Goal: Task Accomplishment & Management: Use online tool/utility

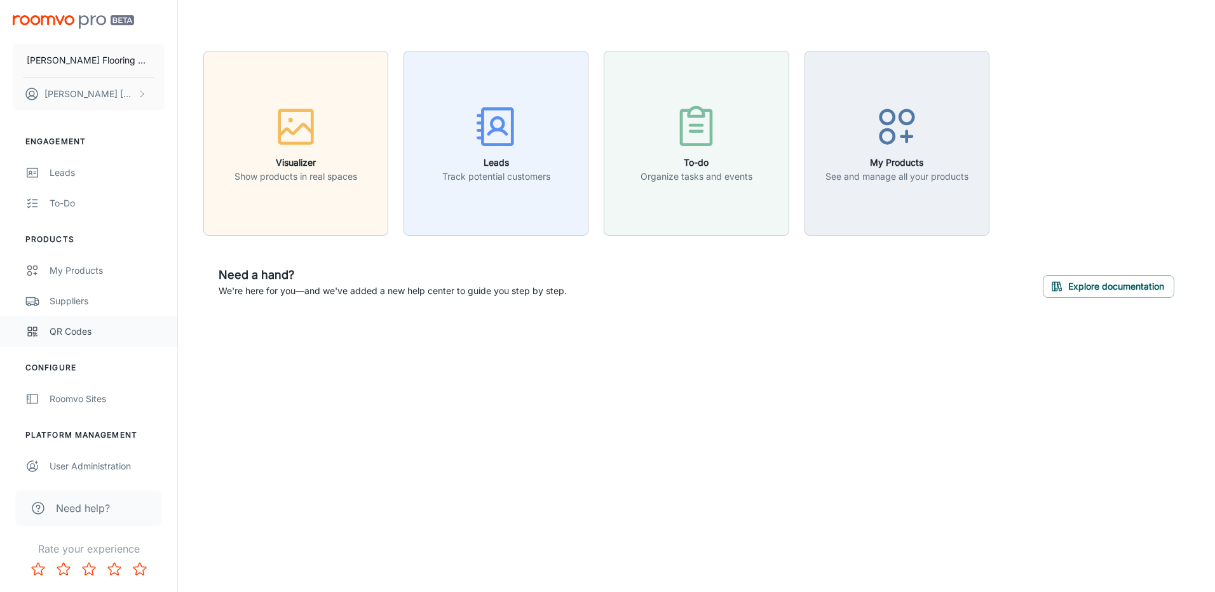
click at [55, 341] on link "QR Codes" at bounding box center [88, 332] width 177 height 31
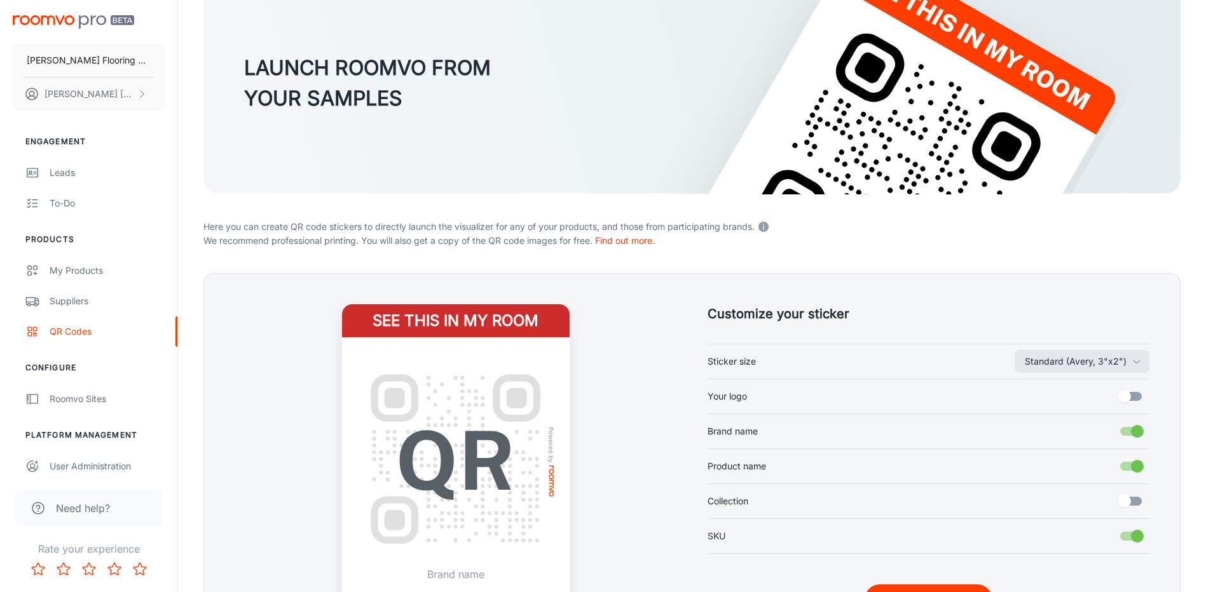
scroll to position [245, 0]
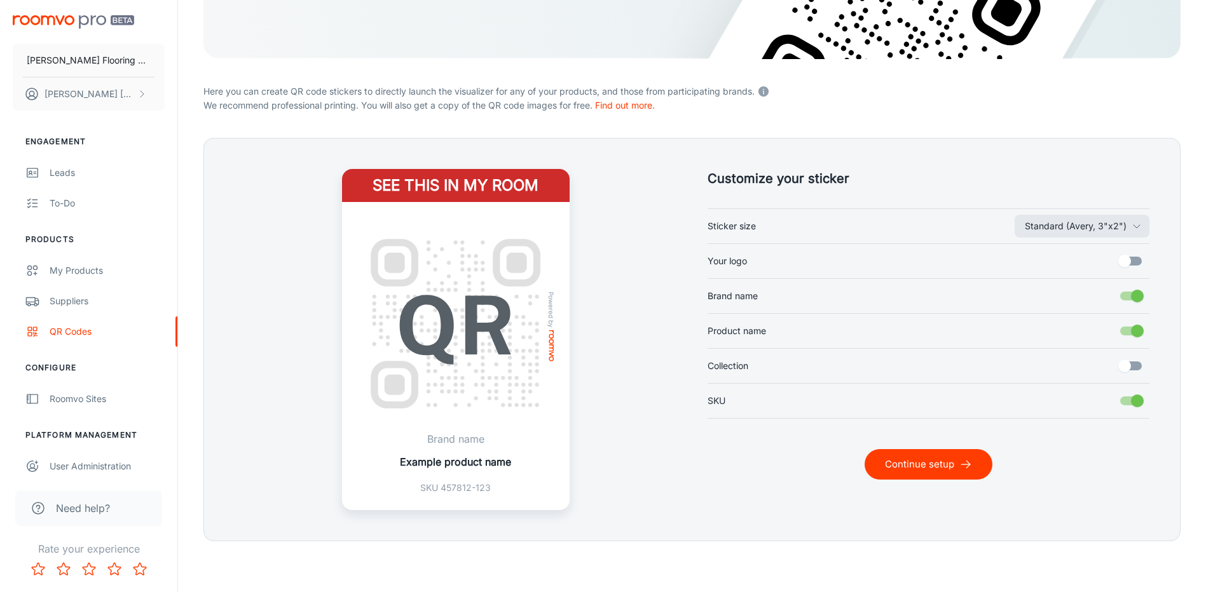
click at [1130, 263] on input "Your logo" at bounding box center [1124, 261] width 72 height 24
checkbox input "true"
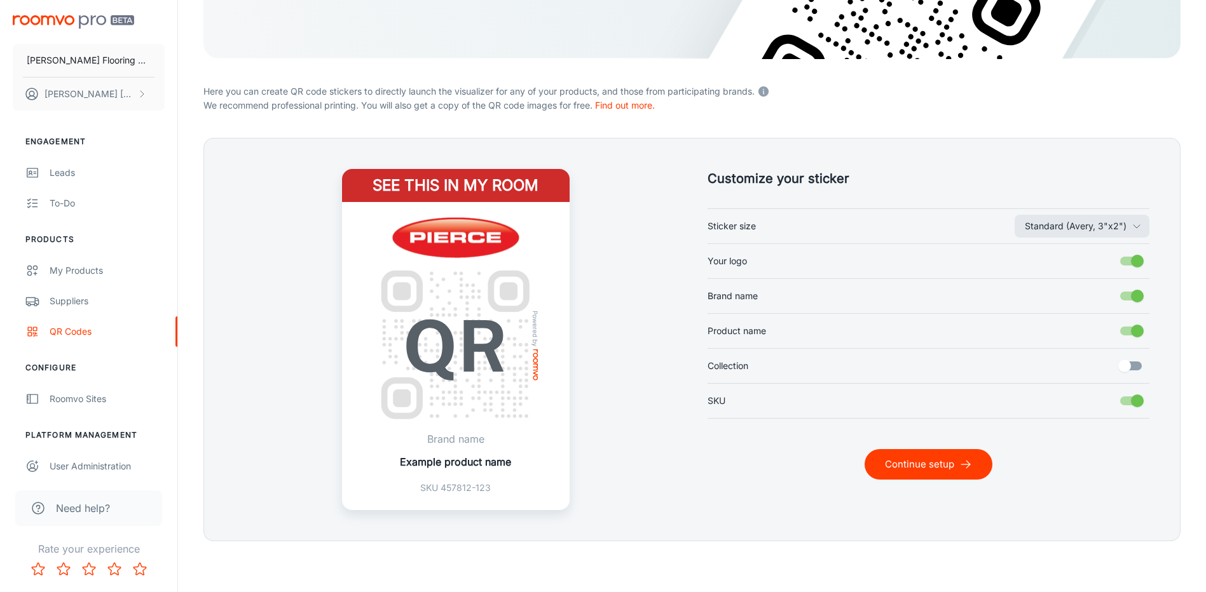
click at [955, 460] on button "Continue setup" at bounding box center [929, 464] width 128 height 31
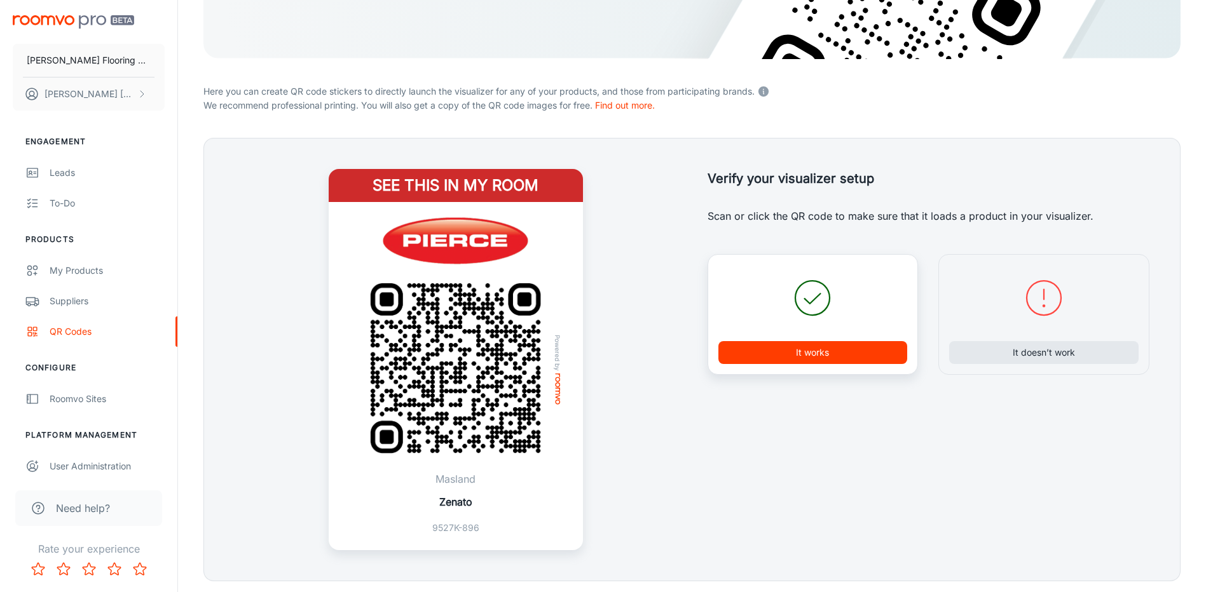
click at [854, 350] on button "It works" at bounding box center [812, 352] width 189 height 23
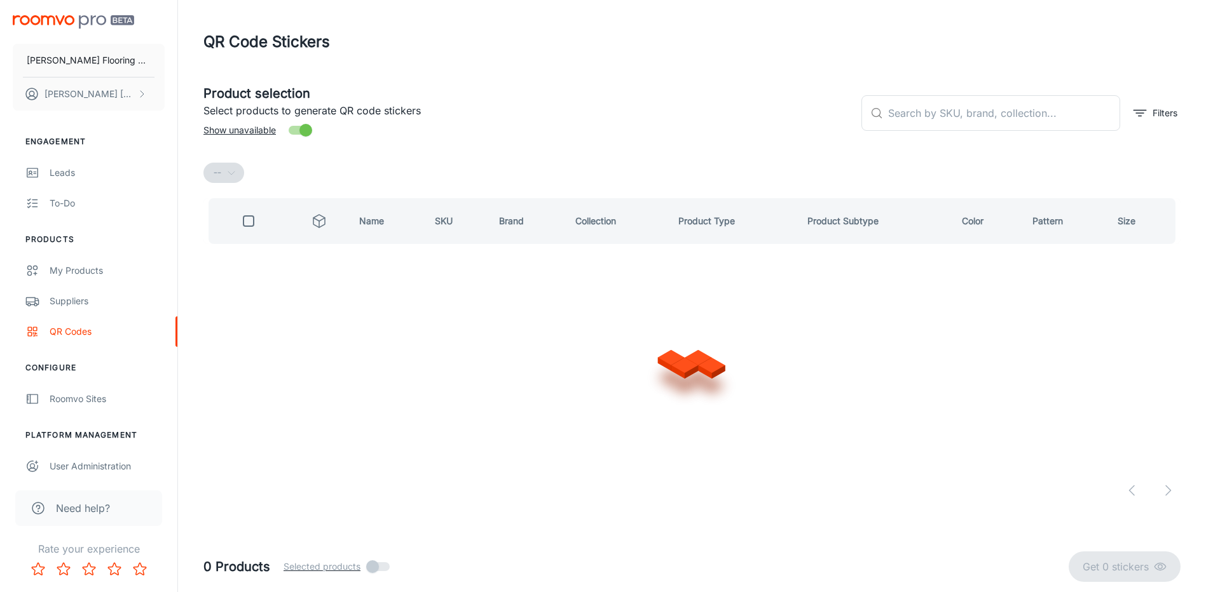
scroll to position [0, 0]
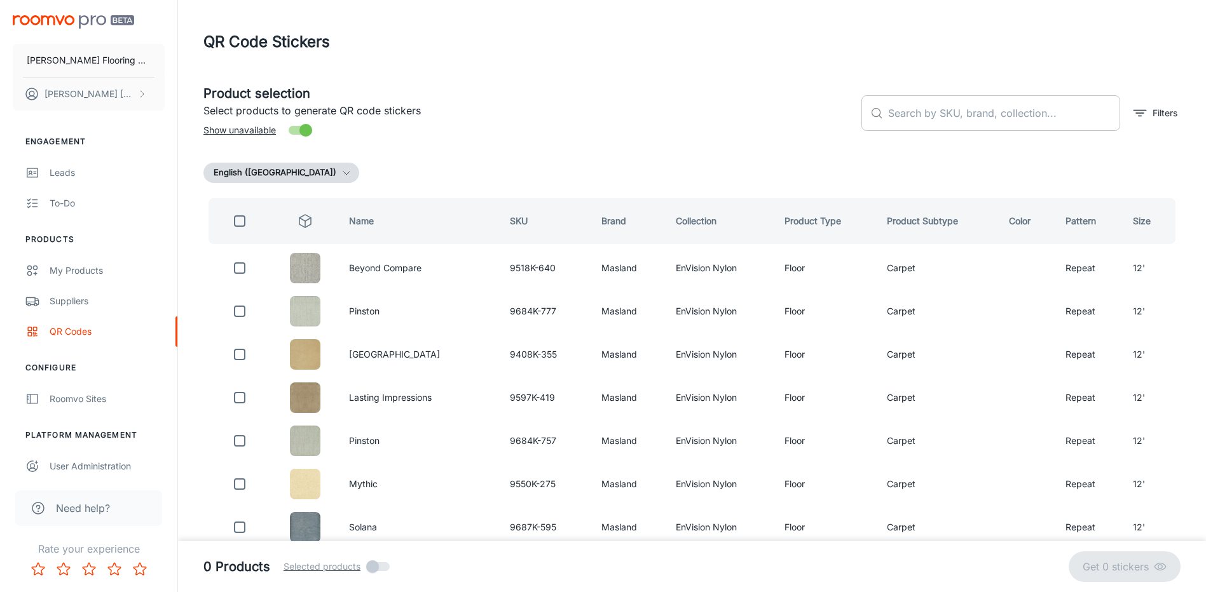
click at [917, 122] on input "text" at bounding box center [1004, 113] width 232 height 36
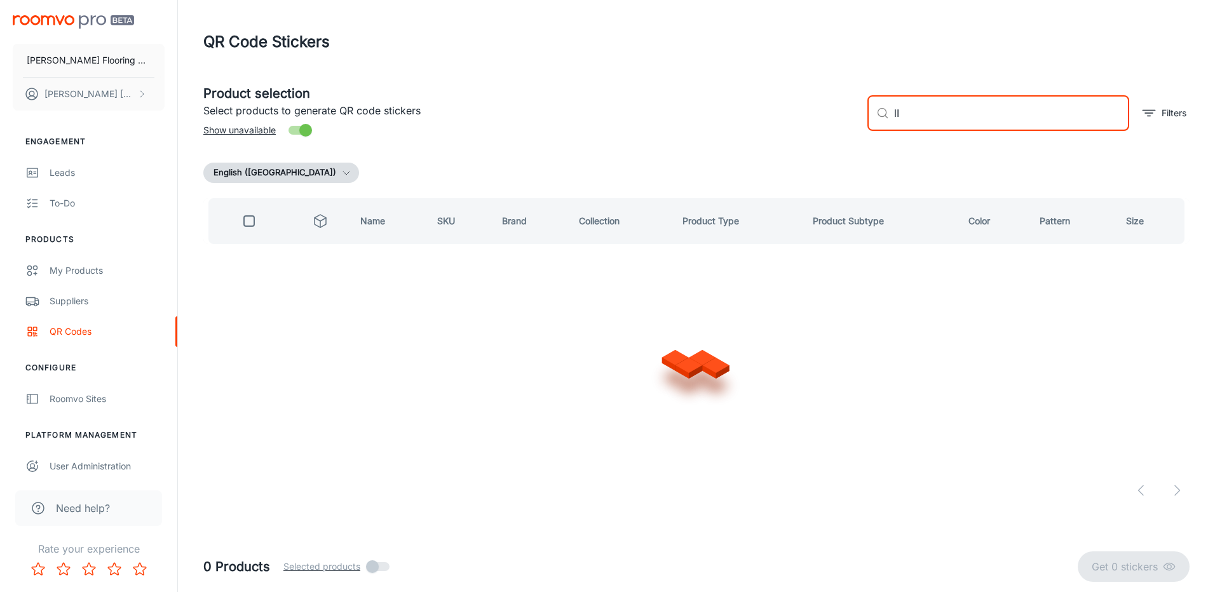
type input "l"
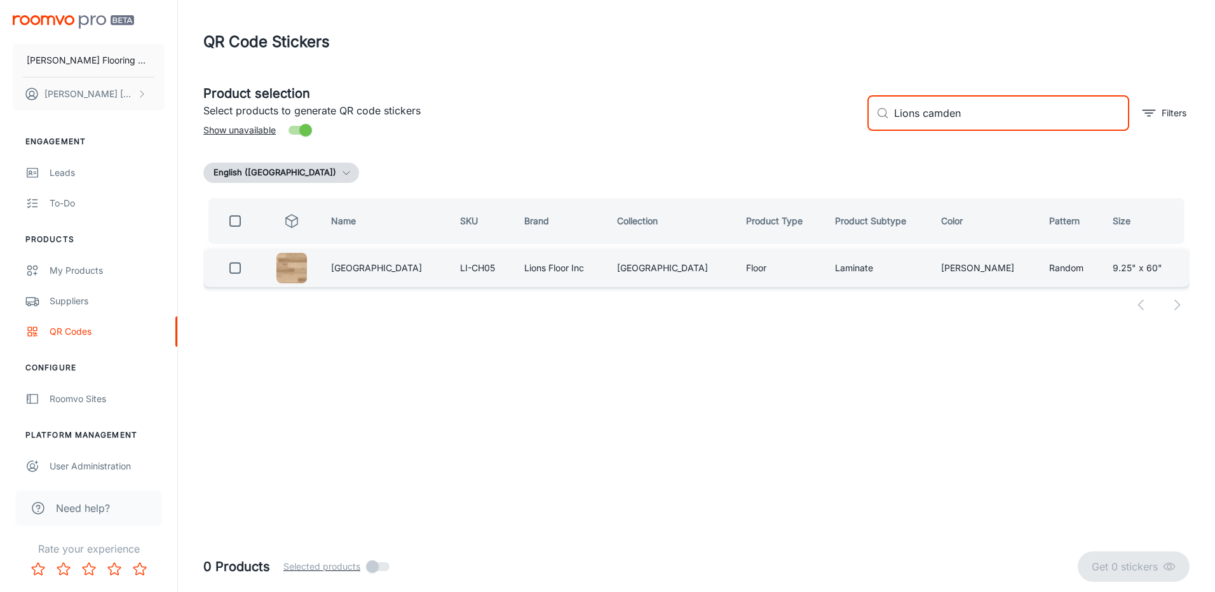
type input "Lions camden"
click at [238, 270] on input "checkbox" at bounding box center [234, 268] width 25 height 25
checkbox input "true"
click at [988, 114] on input "Lions camden" at bounding box center [1011, 113] width 235 height 36
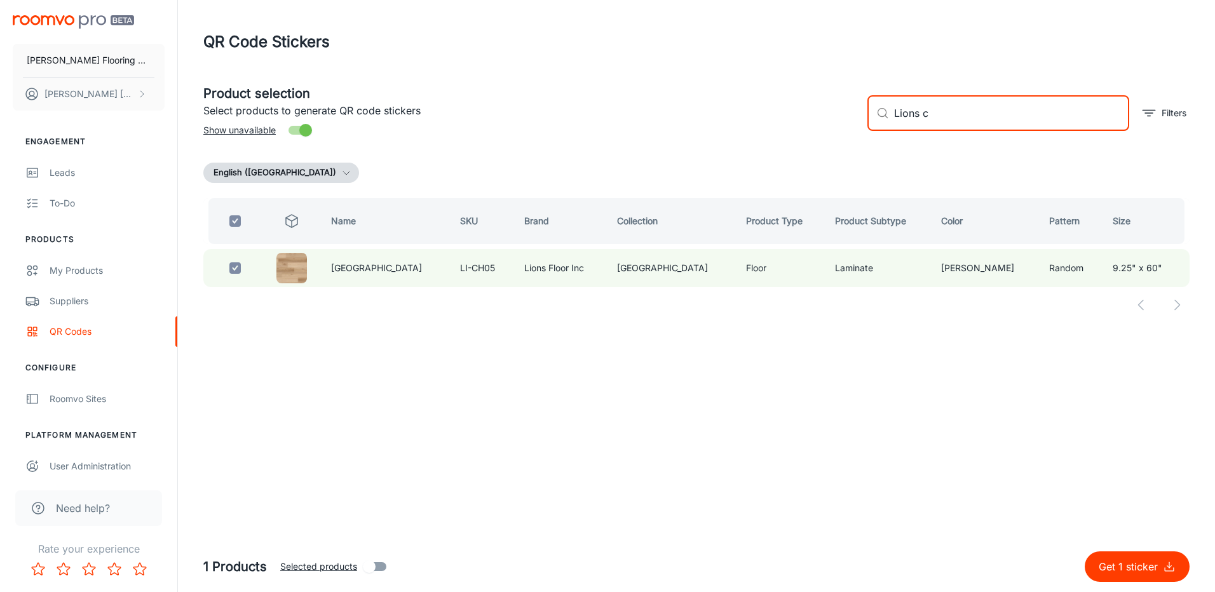
type input "Lions"
checkbox input "false"
type input "Lions [GEOGRAPHIC_DATA]"
drag, startPoint x: 239, startPoint y: 271, endPoint x: 245, endPoint y: 268, distance: 7.1
click at [240, 271] on input "checkbox" at bounding box center [234, 268] width 25 height 25
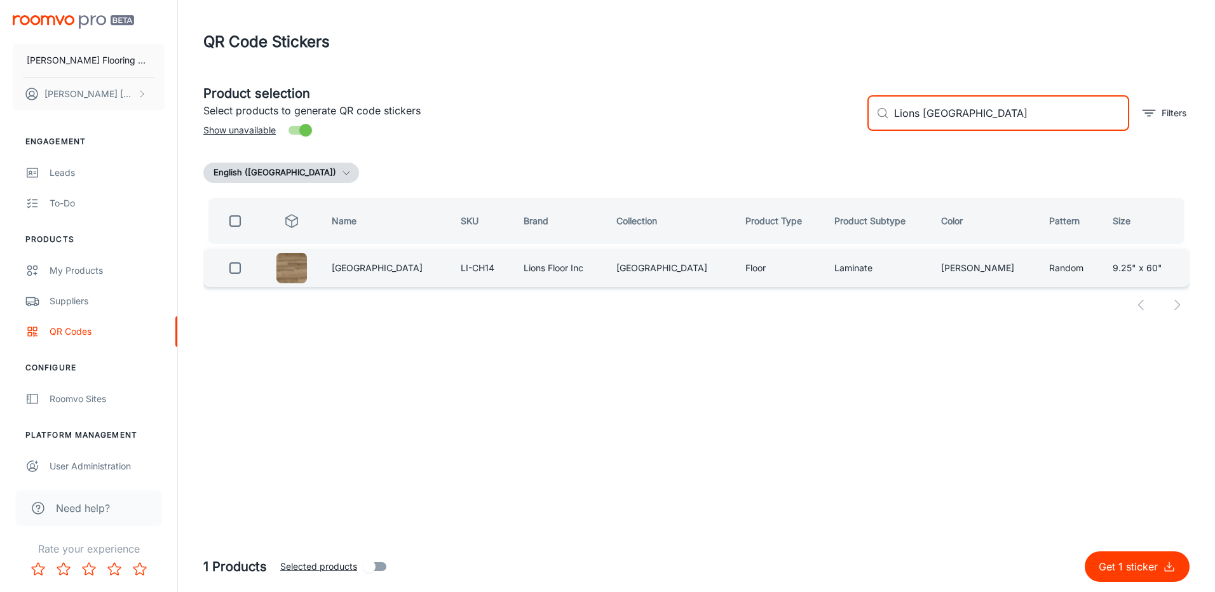
checkbox input "true"
drag, startPoint x: 1020, startPoint y: 115, endPoint x: 955, endPoint y: 128, distance: 65.4
click at [955, 128] on input "Lions [GEOGRAPHIC_DATA]" at bounding box center [1011, 113] width 235 height 36
type input "Lions"
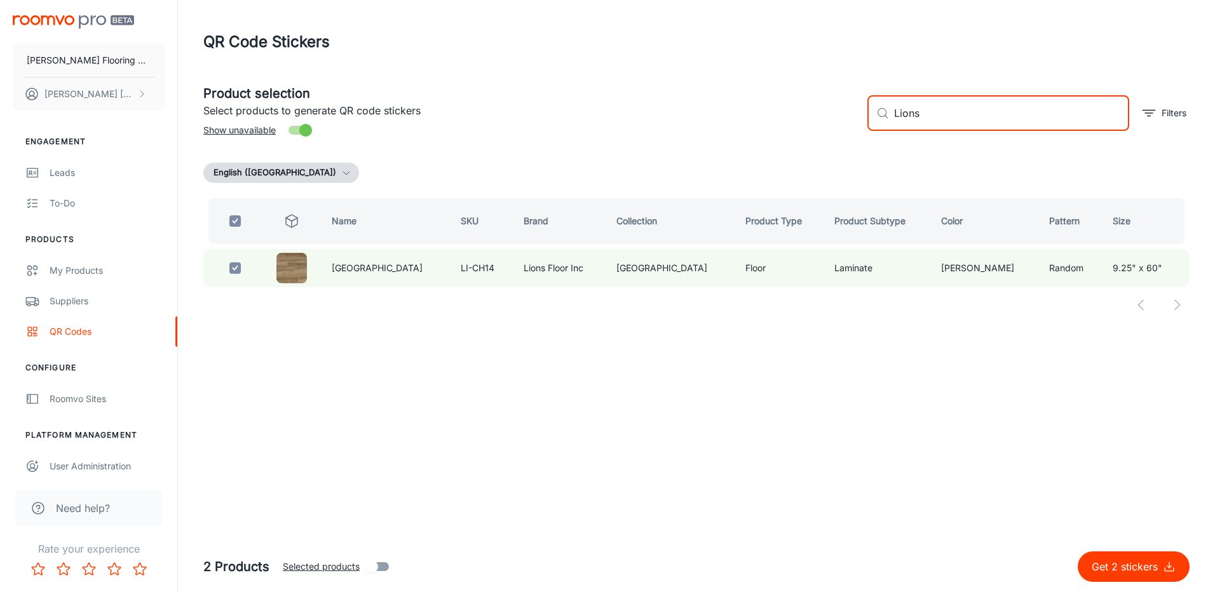
checkbox input "false"
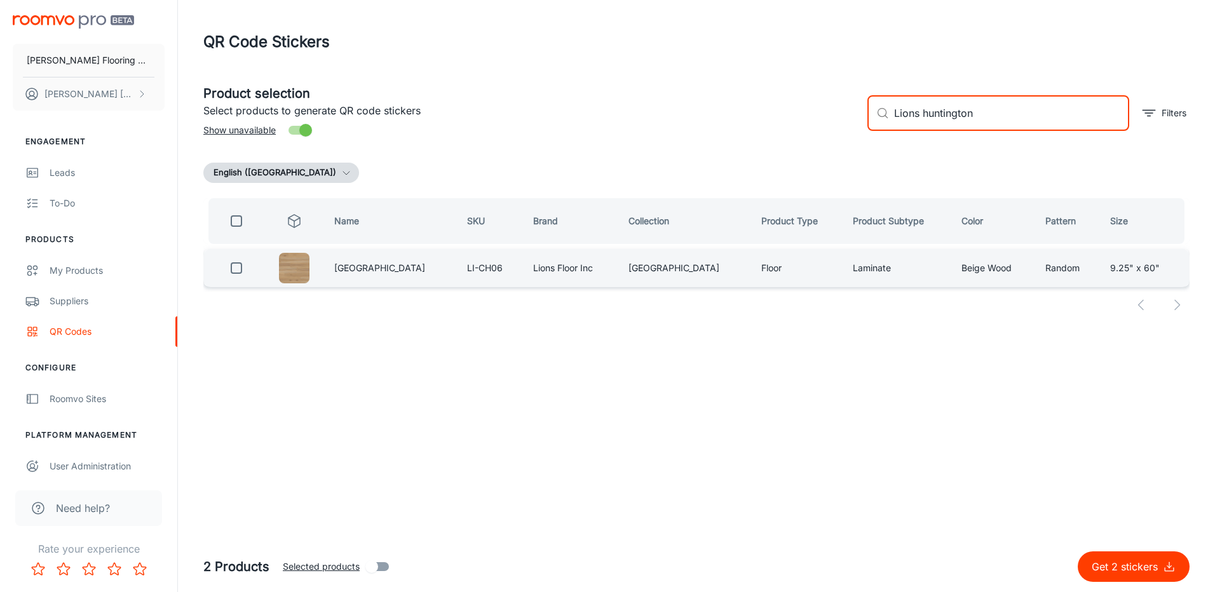
type input "Lions huntington"
click at [240, 266] on input "checkbox" at bounding box center [236, 268] width 25 height 25
checkbox input "true"
click at [985, 118] on input "Lions huntington" at bounding box center [1011, 113] width 235 height 36
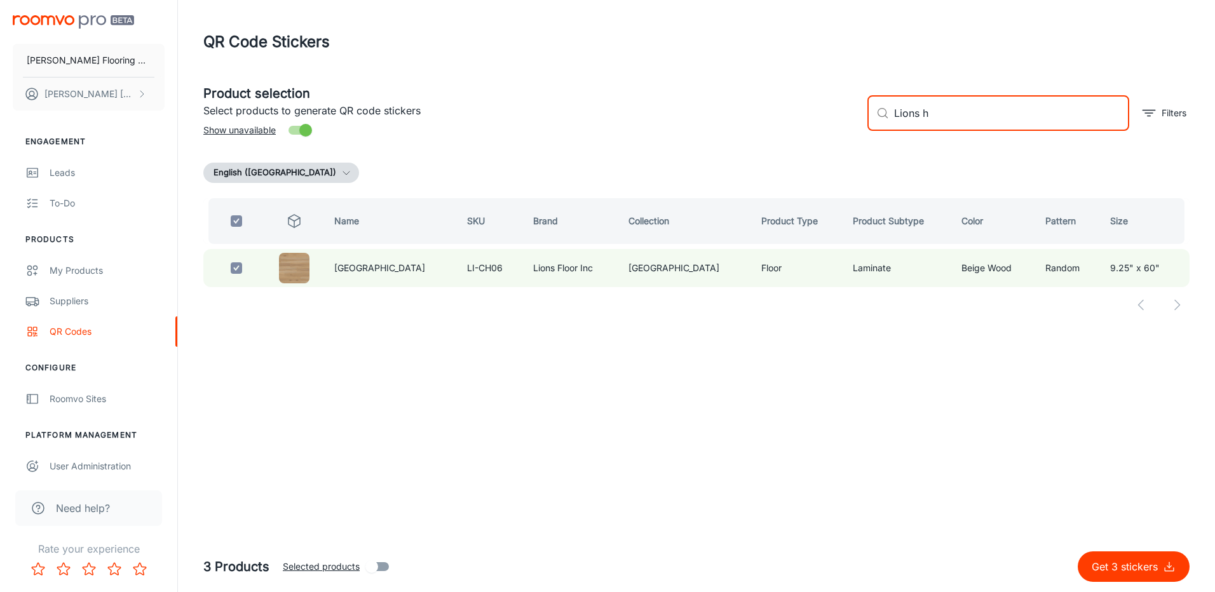
type input "Lions"
checkbox input "false"
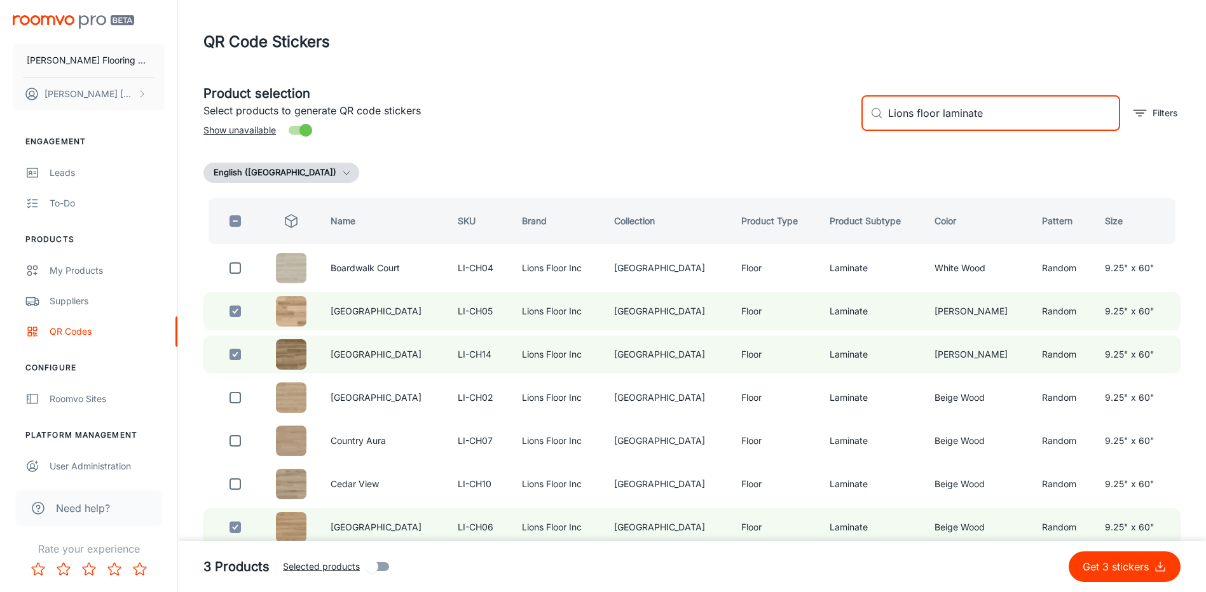
type input "Lions floor laminate"
click at [235, 219] on input "checkbox" at bounding box center [234, 220] width 25 height 25
checkbox input "true"
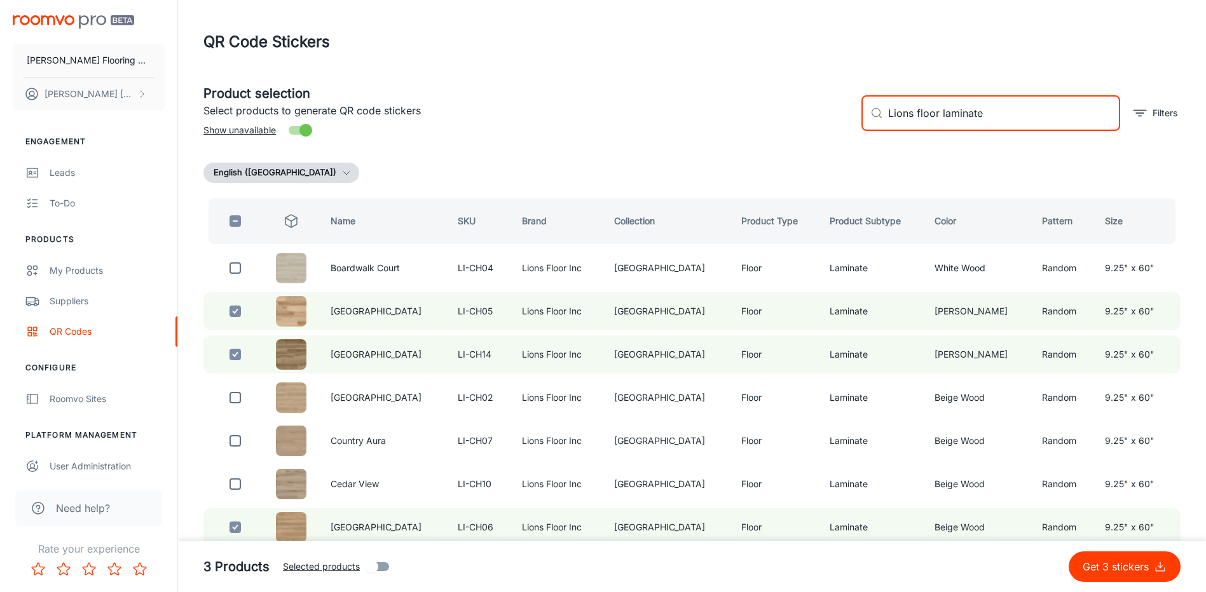
checkbox input "true"
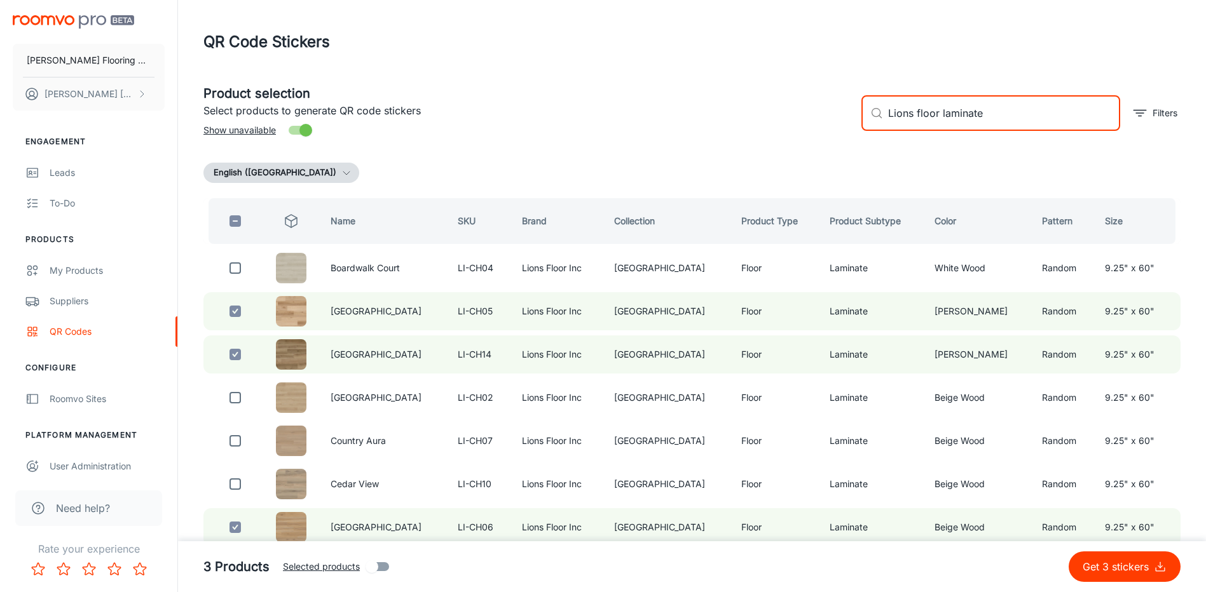
checkbox input "true"
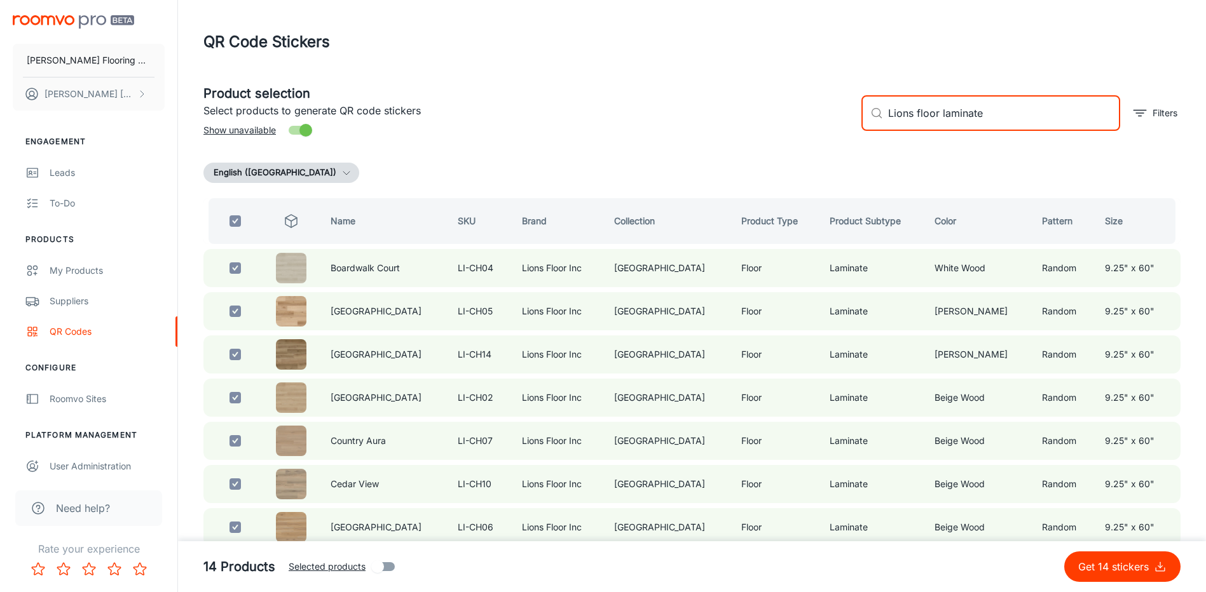
drag, startPoint x: 908, startPoint y: 128, endPoint x: 892, endPoint y: 133, distance: 16.3
click at [892, 133] on div "​ Lions floor laminate ​ Filters" at bounding box center [1015, 108] width 329 height 69
type input "L"
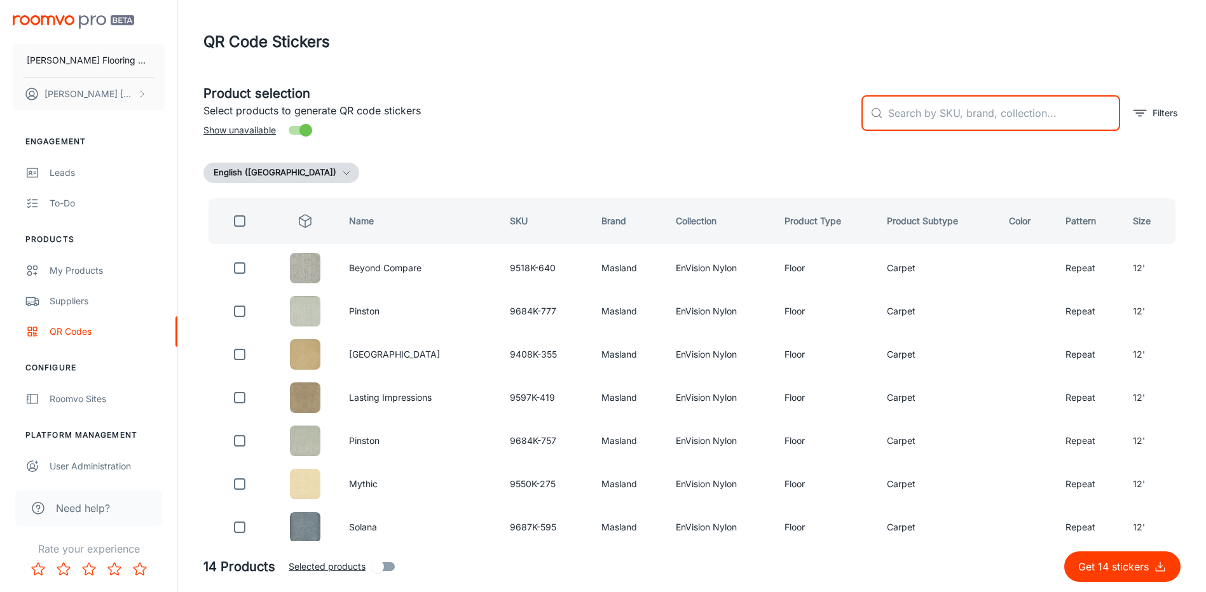
checkbox input "false"
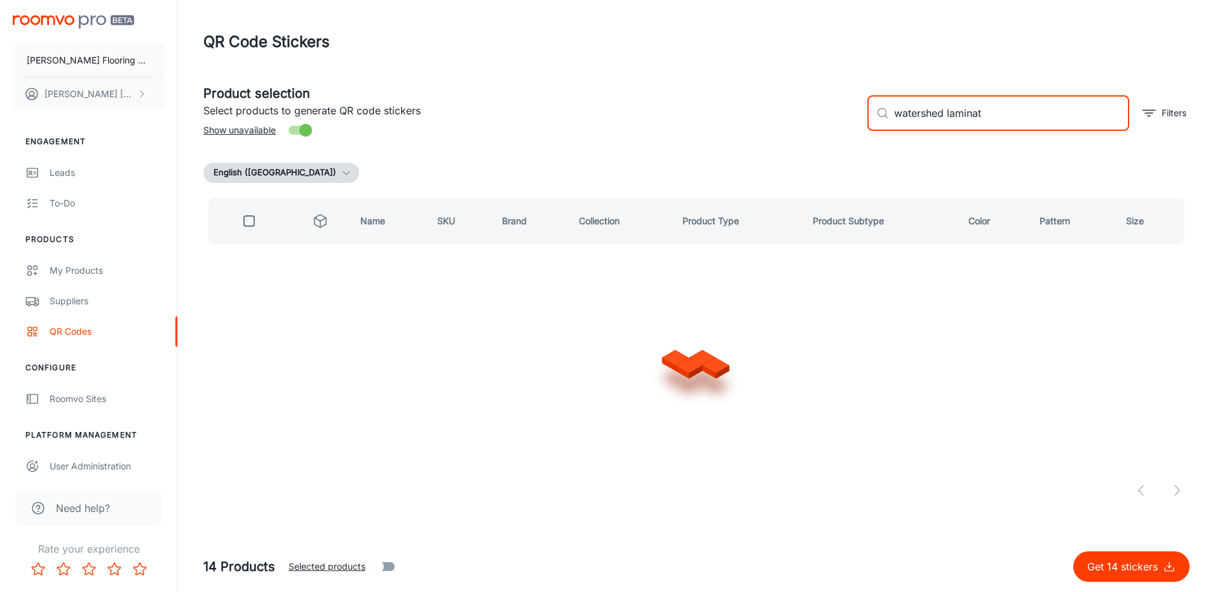
type input "watershed laminate"
checkbox input "true"
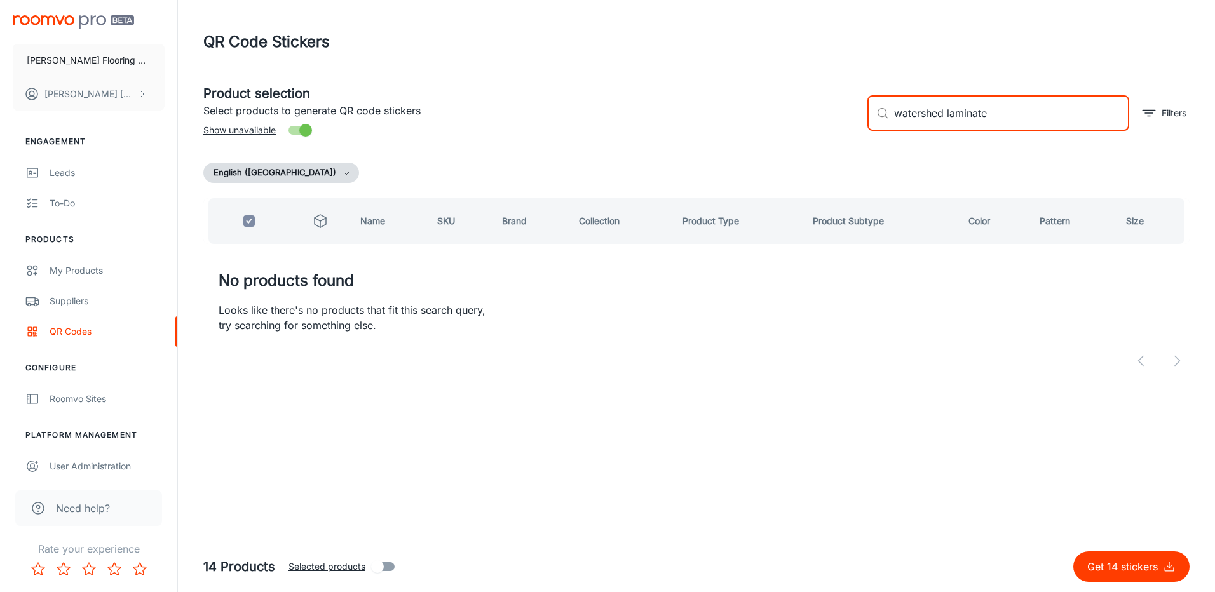
drag, startPoint x: 1012, startPoint y: 119, endPoint x: 866, endPoint y: 129, distance: 146.6
click at [863, 129] on div "​ watershed laminate ​ Filters" at bounding box center [1024, 108] width 332 height 69
type input "ro"
checkbox input "false"
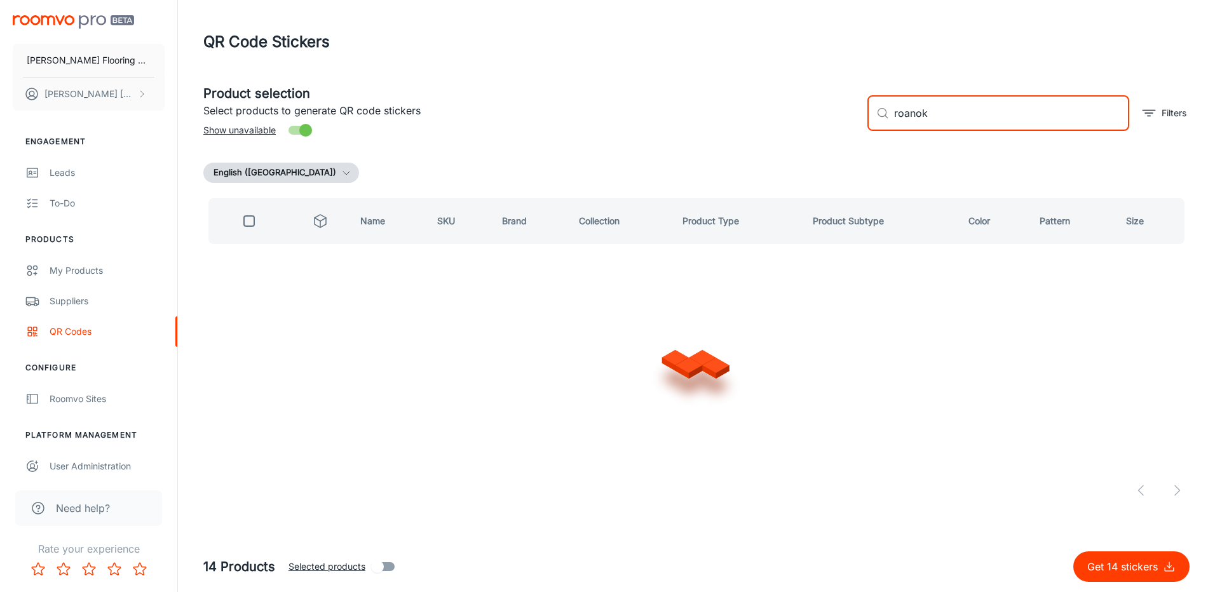
type input "roanoke"
checkbox input "true"
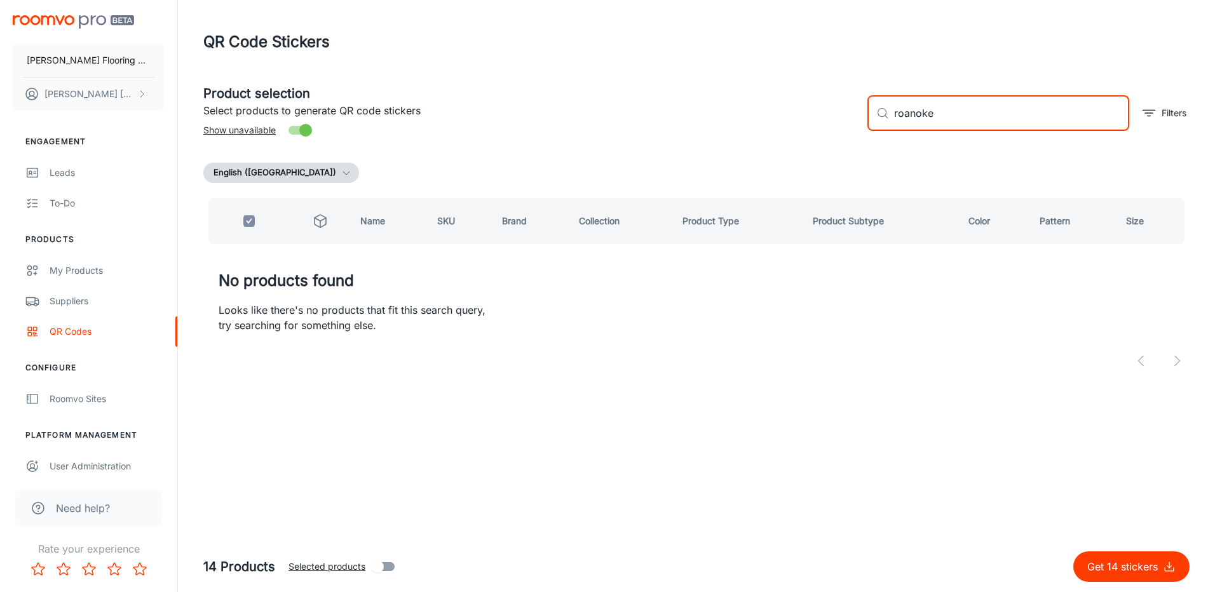
drag, startPoint x: 927, startPoint y: 116, endPoint x: 878, endPoint y: 128, distance: 50.9
click at [875, 126] on div "​ roanoke ​" at bounding box center [999, 113] width 262 height 36
type input "ty"
checkbox input "false"
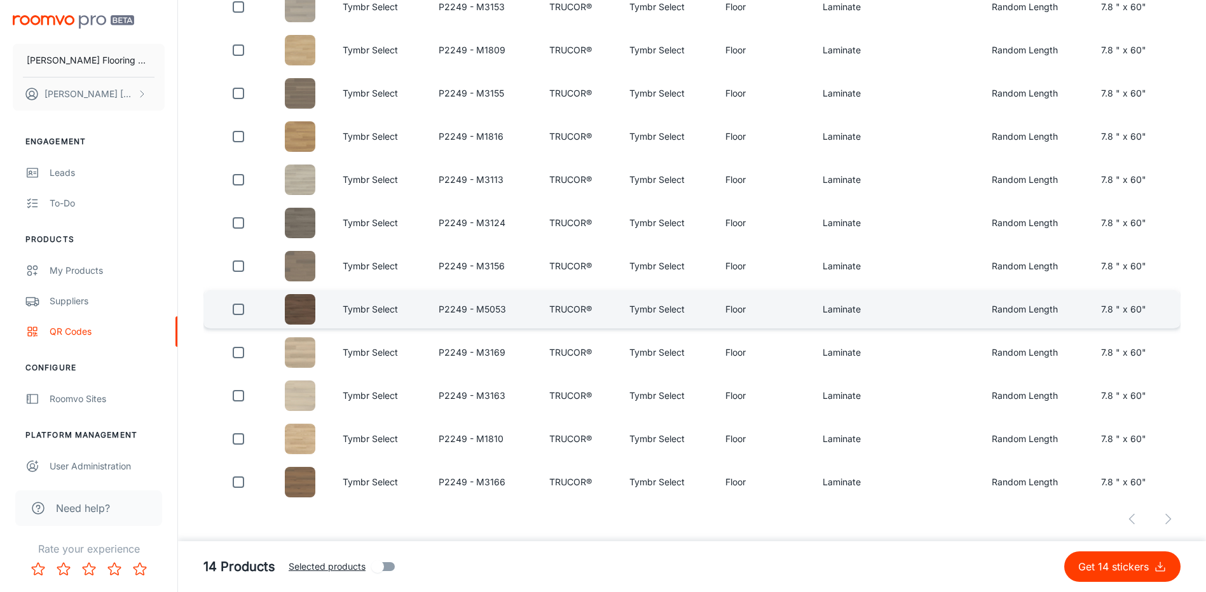
scroll to position [262, 0]
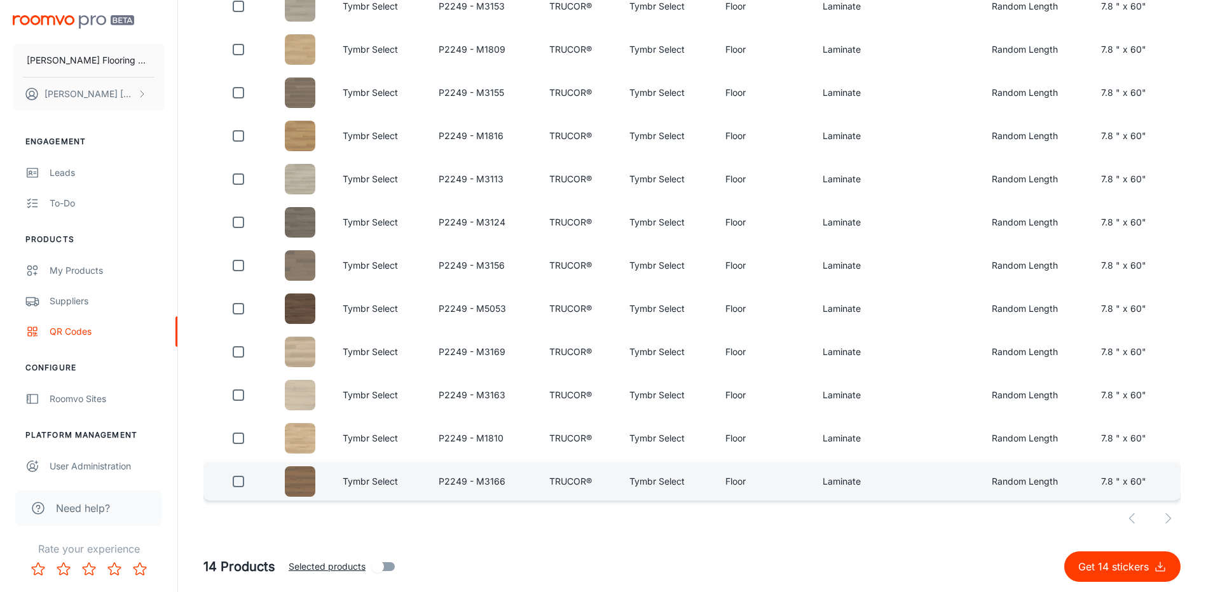
type input "tymbr select"
click at [233, 482] on input "checkbox" at bounding box center [238, 481] width 25 height 25
checkbox input "true"
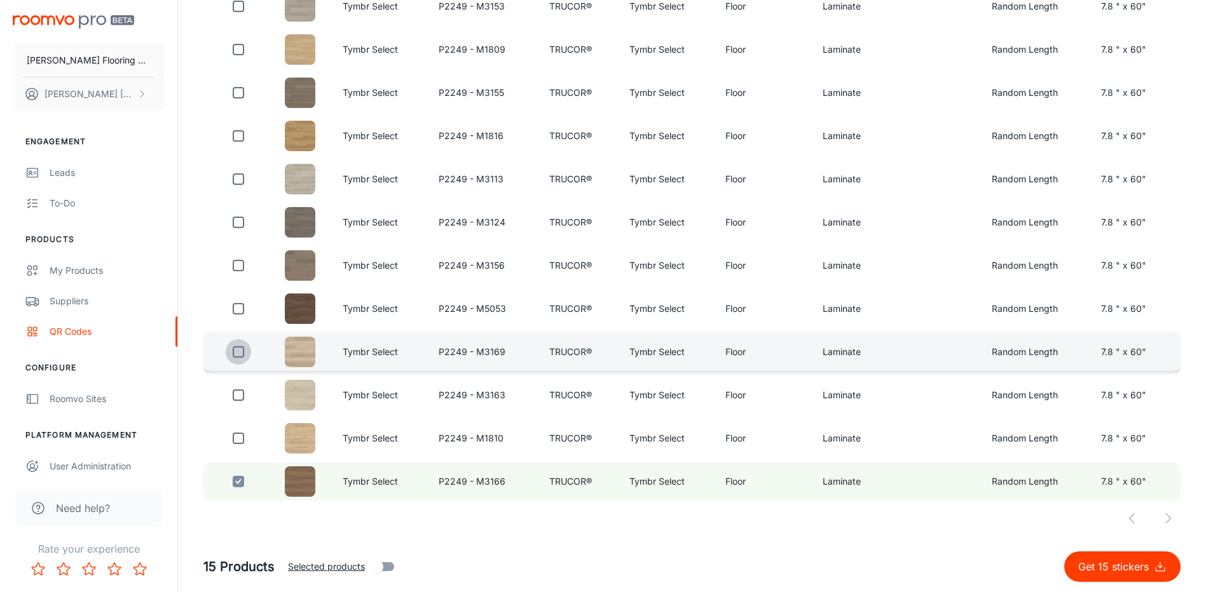
click at [240, 350] on input "checkbox" at bounding box center [238, 351] width 25 height 25
checkbox input "true"
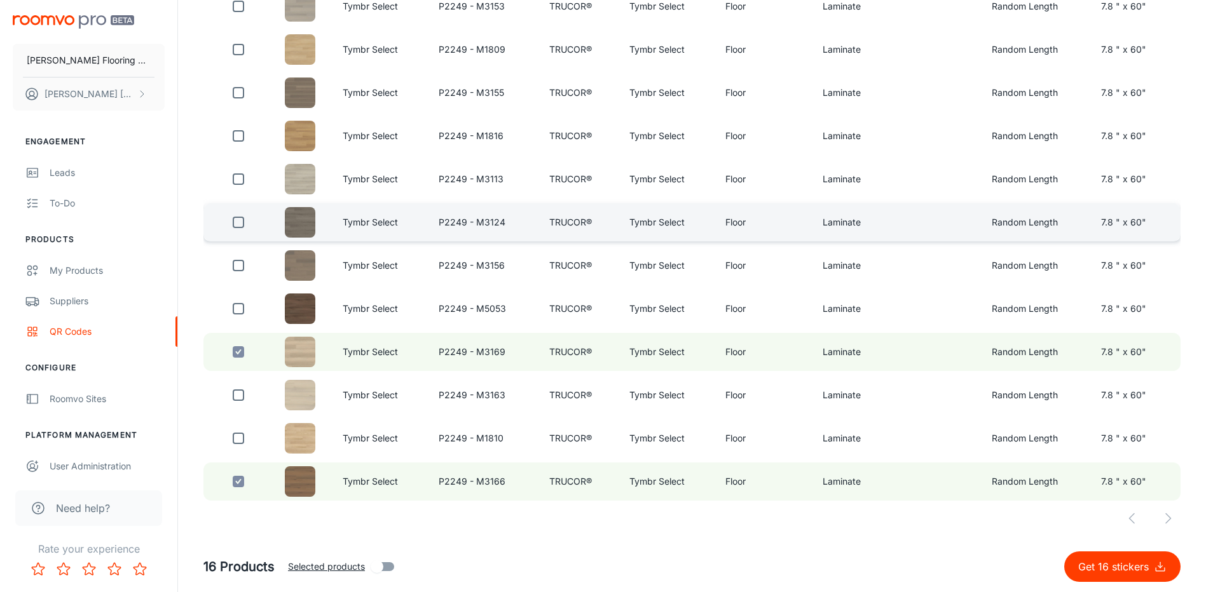
click at [242, 221] on input "checkbox" at bounding box center [238, 222] width 25 height 25
checkbox input "true"
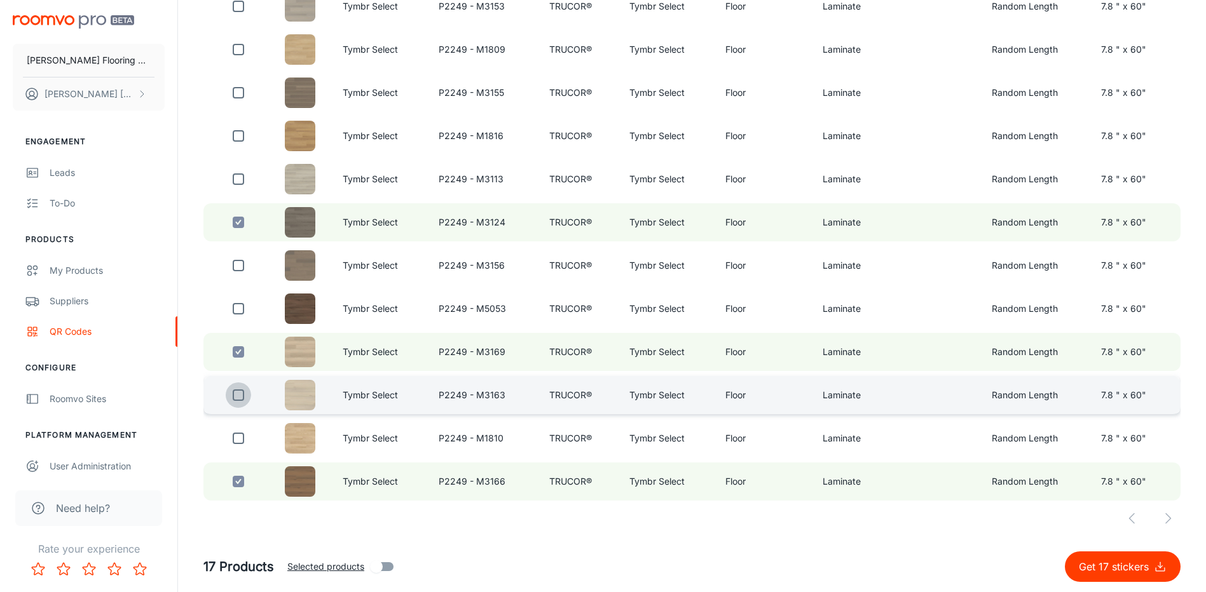
click at [236, 397] on input "checkbox" at bounding box center [238, 395] width 25 height 25
checkbox input "true"
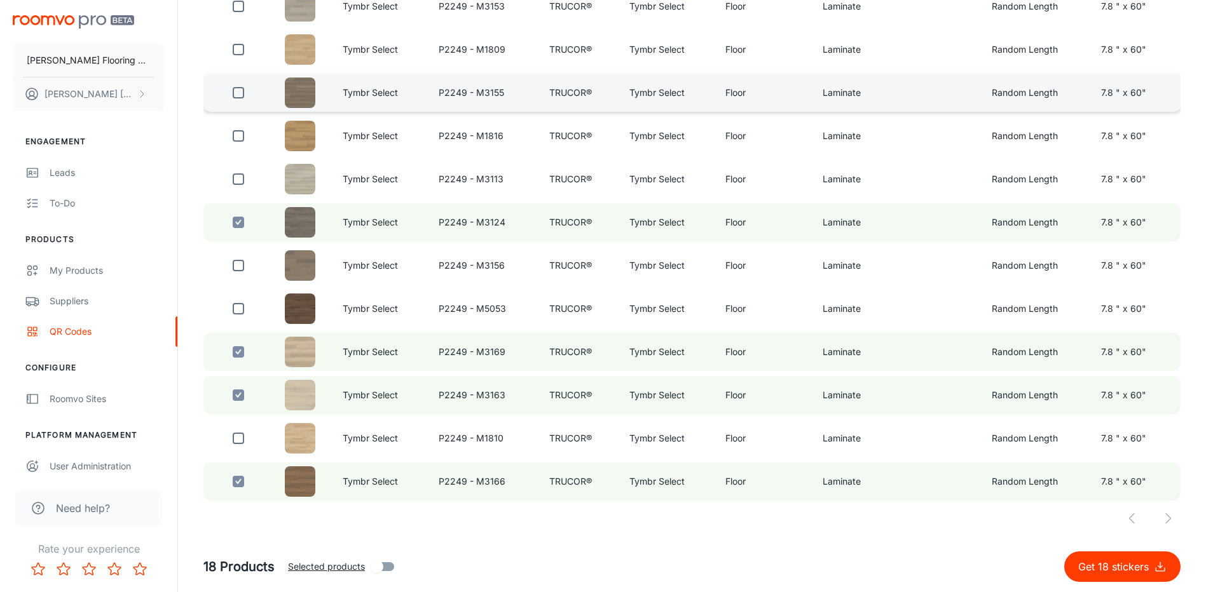
click at [234, 95] on input "checkbox" at bounding box center [238, 92] width 25 height 25
checkbox input "true"
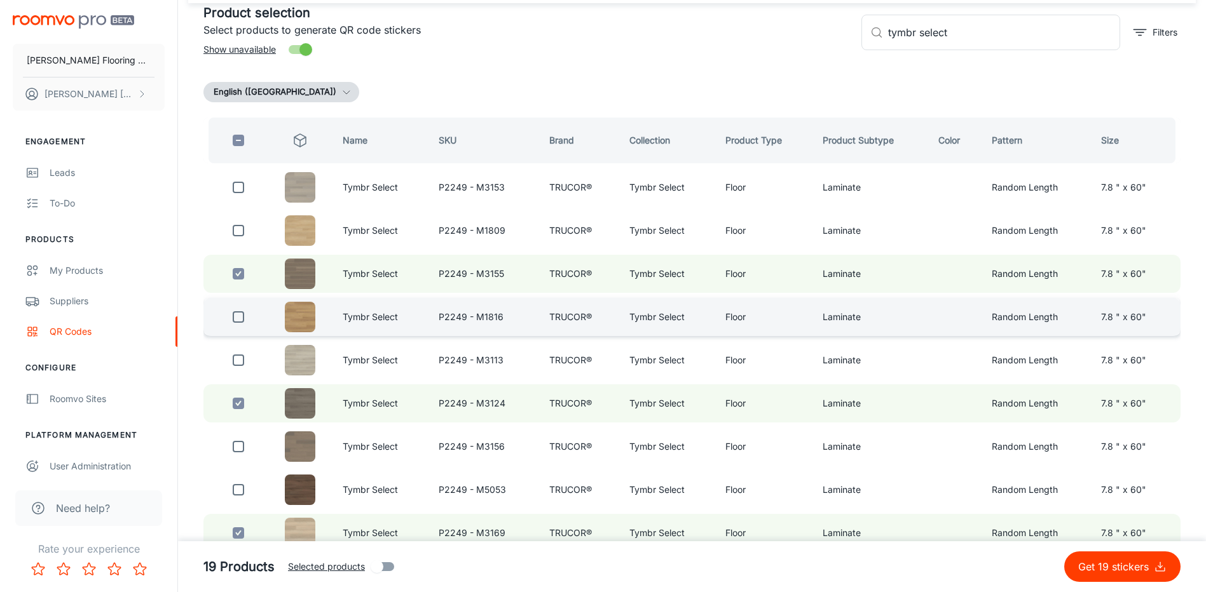
scroll to position [71, 0]
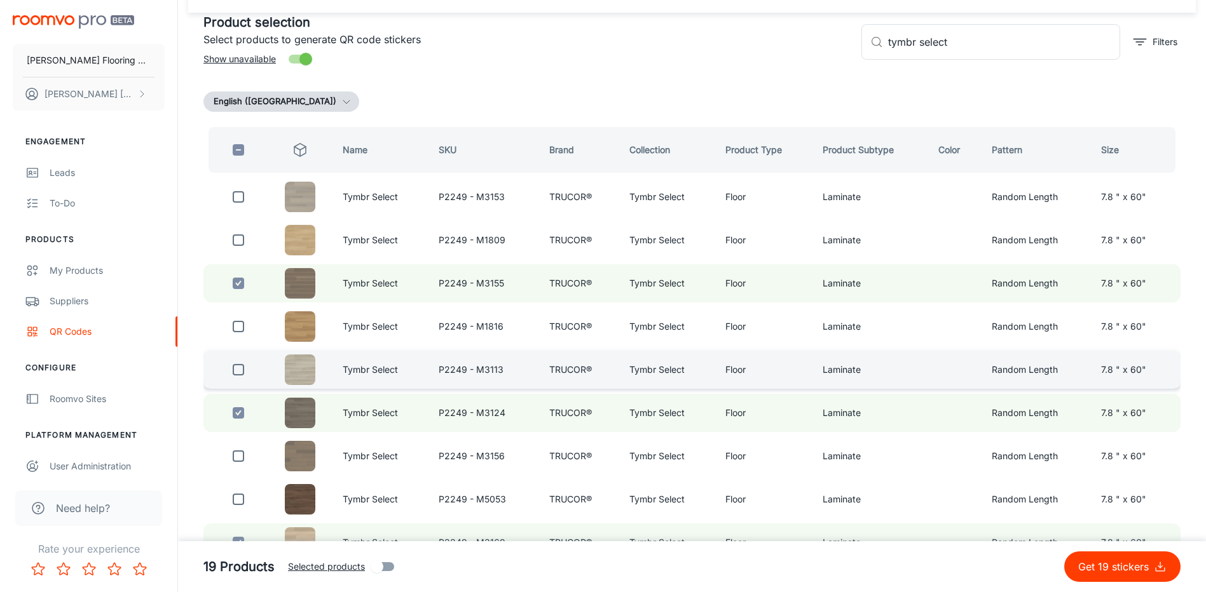
click at [240, 373] on input "checkbox" at bounding box center [238, 369] width 25 height 25
checkbox input "true"
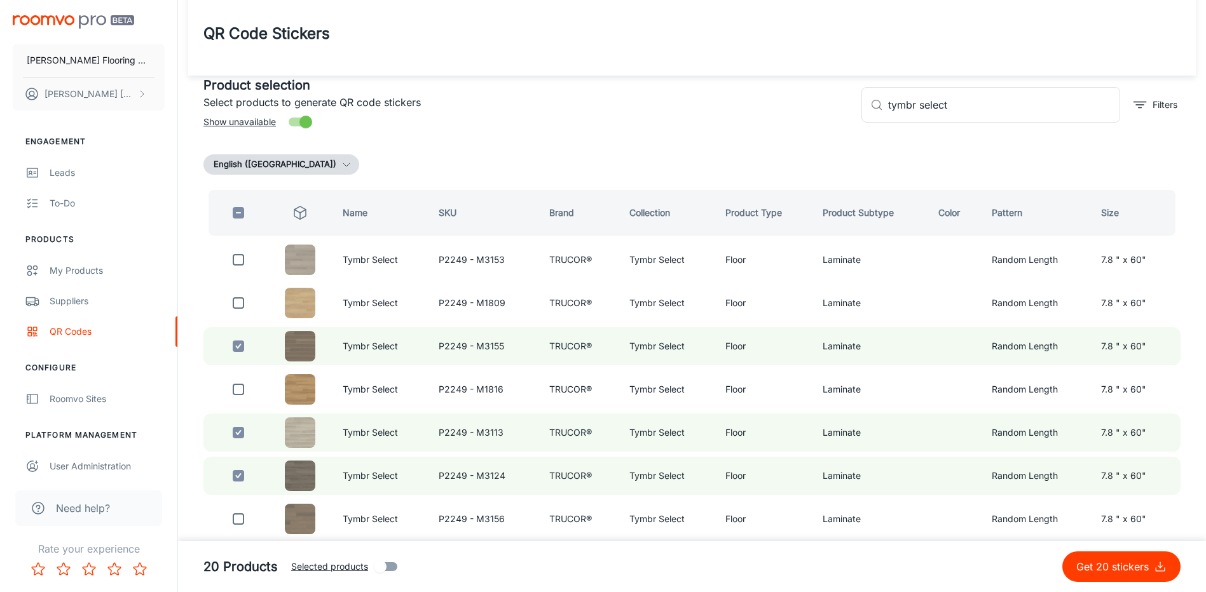
scroll to position [8, 0]
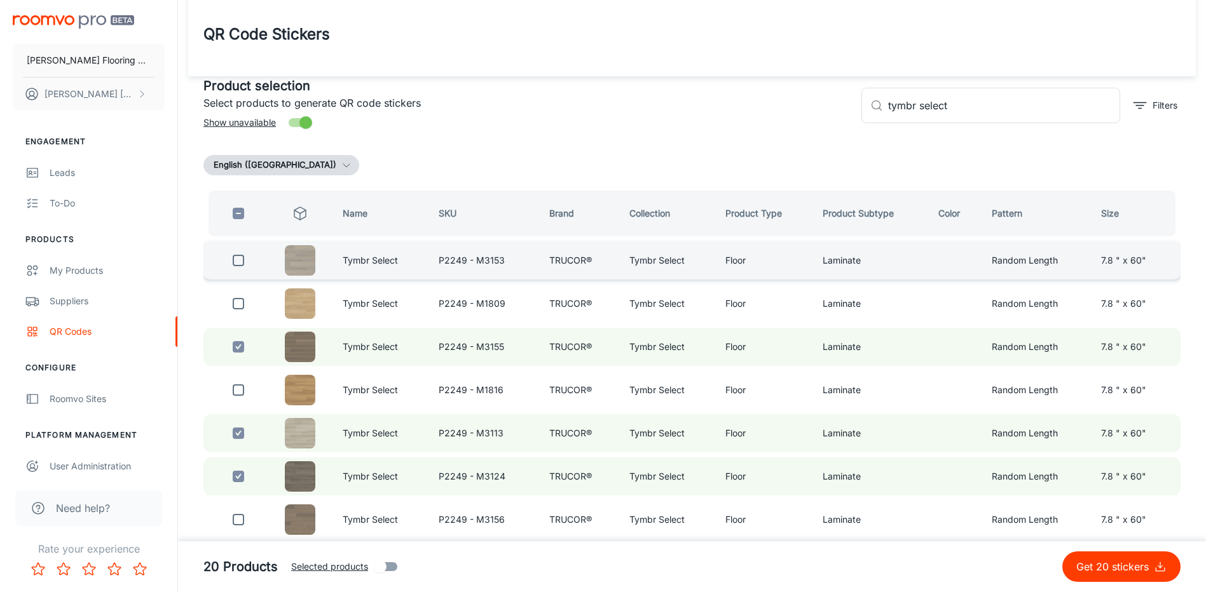
click at [239, 260] on input "checkbox" at bounding box center [238, 260] width 25 height 25
checkbox input "true"
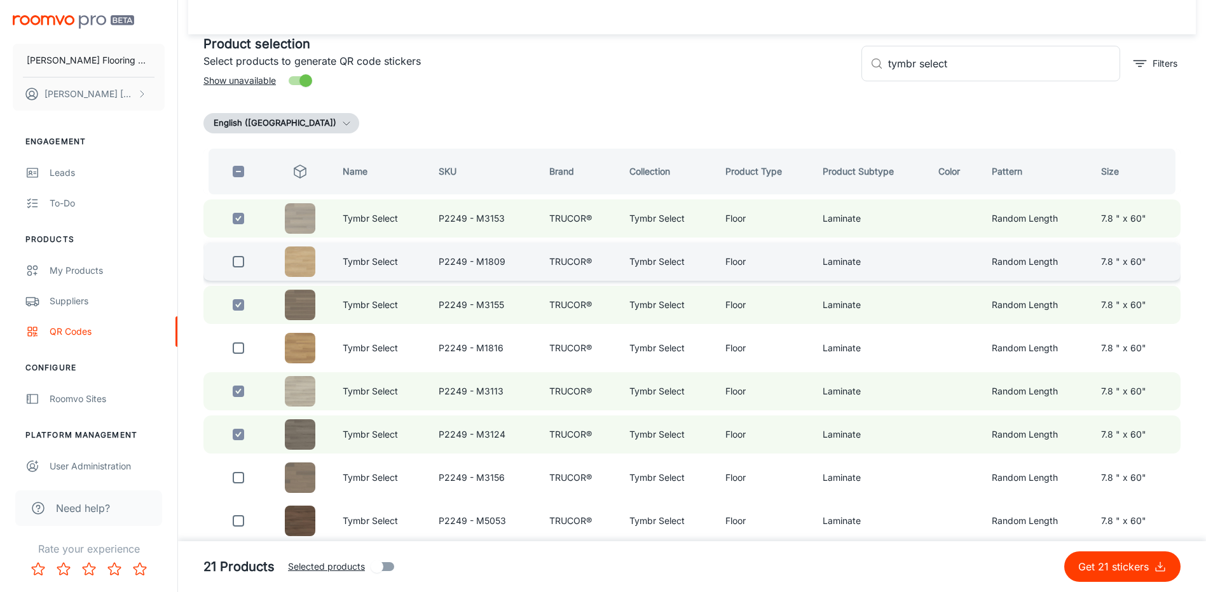
scroll to position [135, 0]
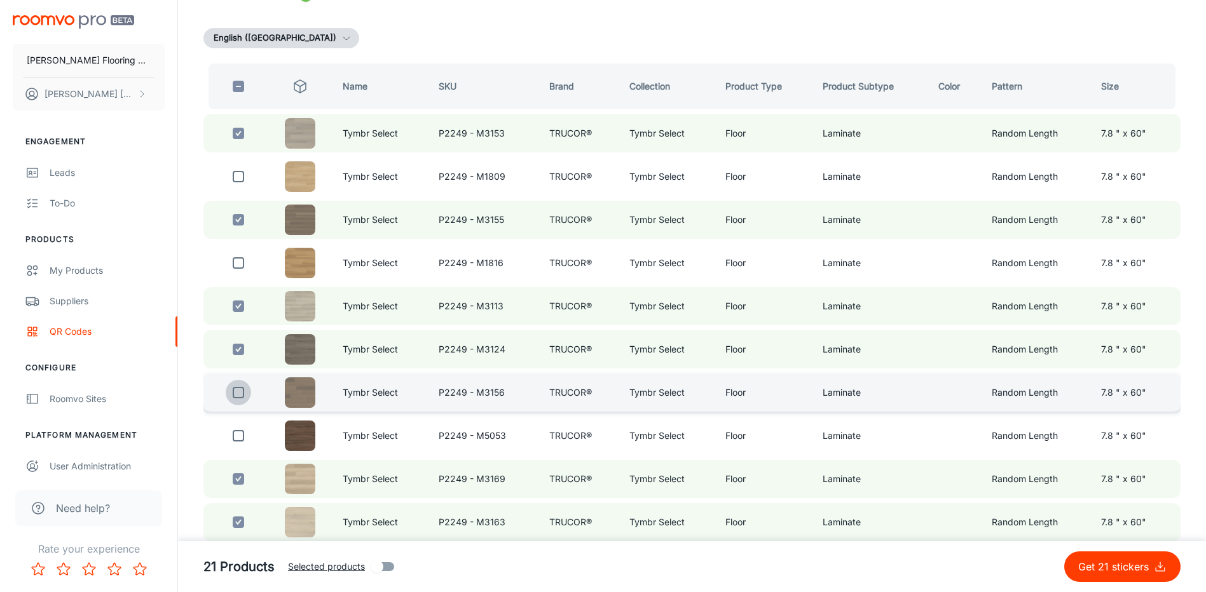
drag, startPoint x: 242, startPoint y: 389, endPoint x: 265, endPoint y: 383, distance: 23.6
click at [241, 383] on input "checkbox" at bounding box center [238, 392] width 25 height 25
checkbox input "true"
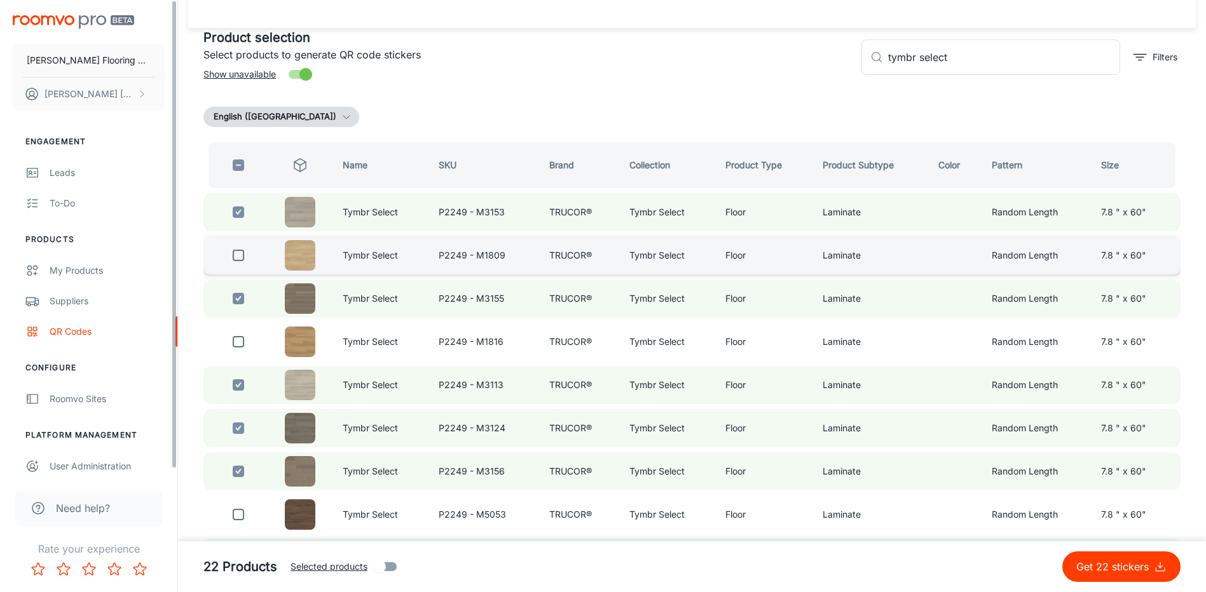
scroll to position [0, 0]
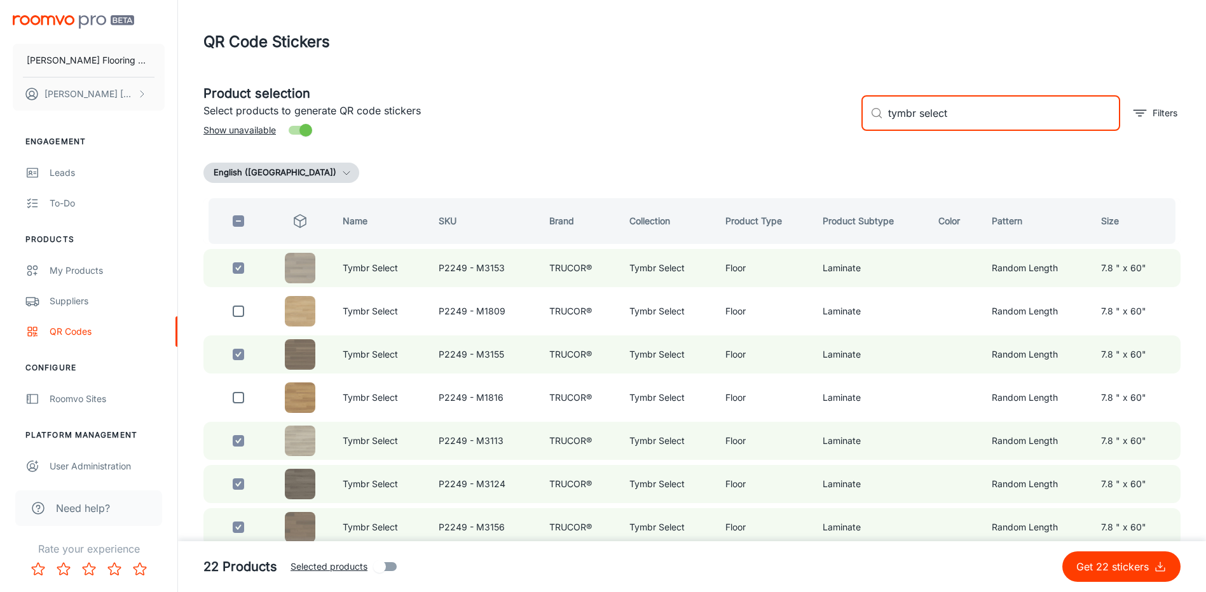
drag, startPoint x: 931, startPoint y: 118, endPoint x: 845, endPoint y: 130, distance: 86.8
click at [845, 130] on div "Product selection Select products to generate QR code stickers Show unavailable…" at bounding box center [686, 108] width 987 height 69
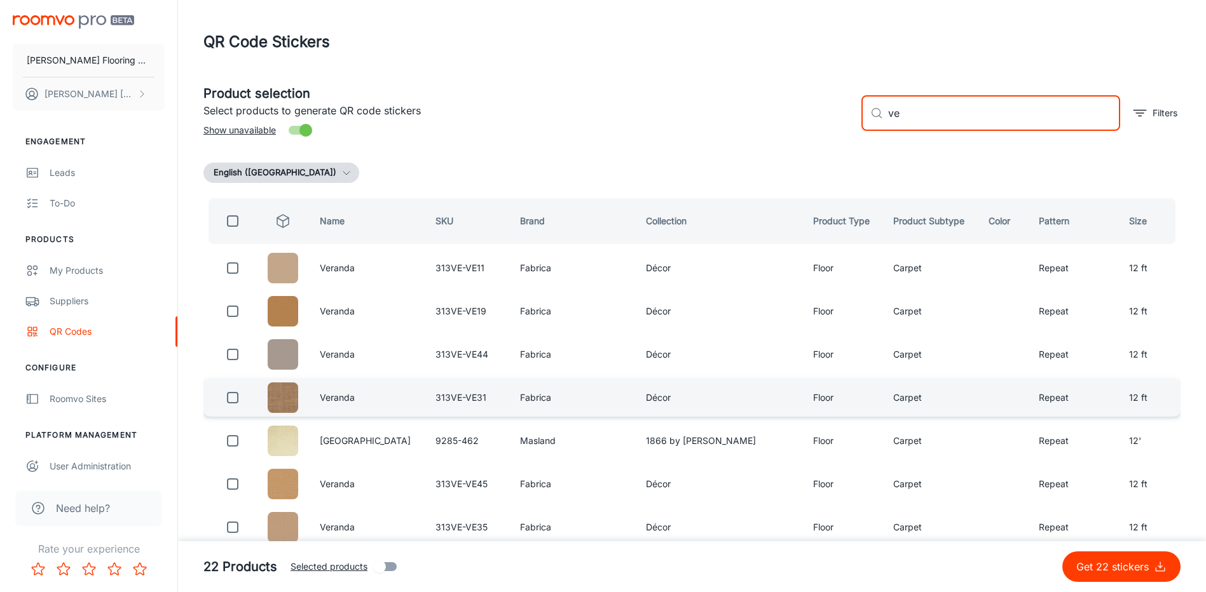
type input "v"
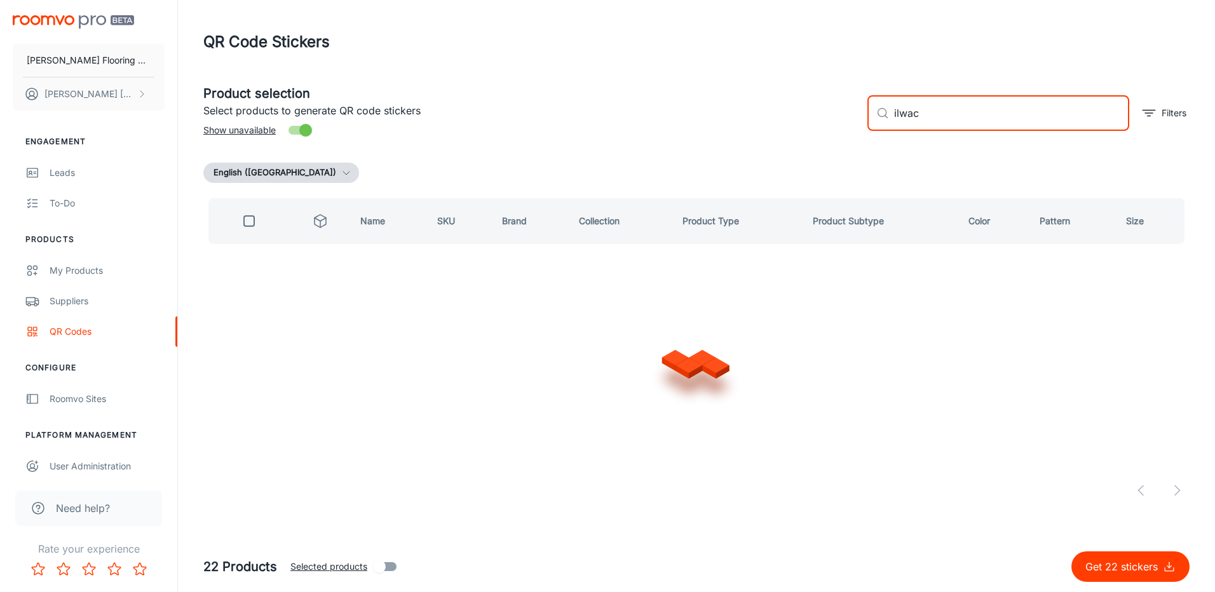
type input "ilwaco"
checkbox input "true"
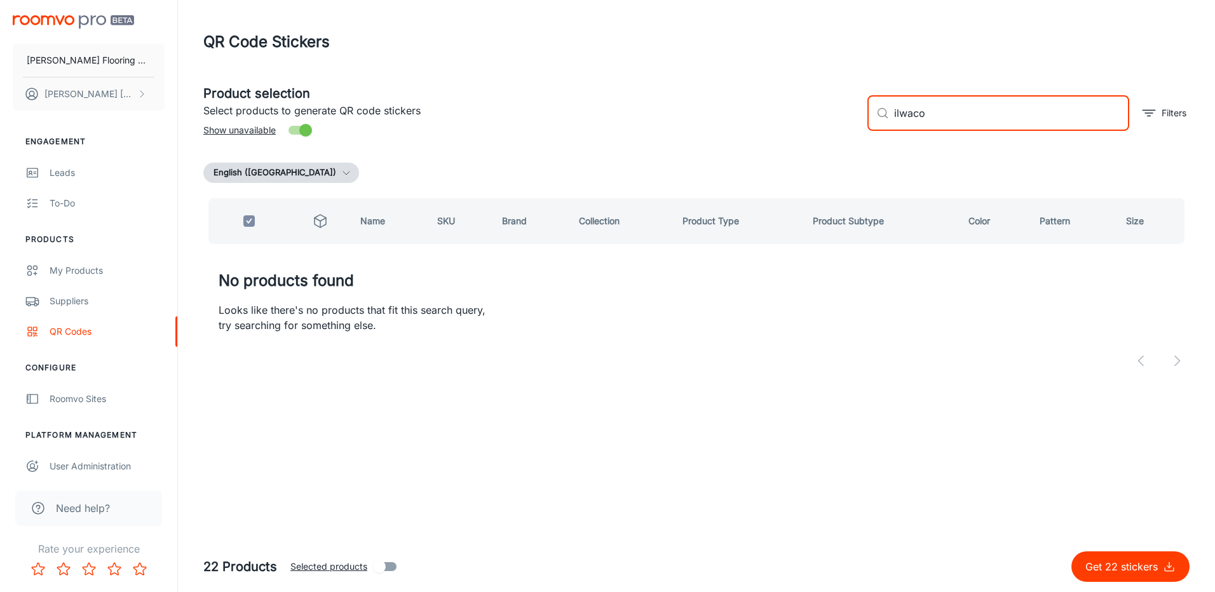
drag, startPoint x: 934, startPoint y: 115, endPoint x: 869, endPoint y: 128, distance: 66.8
click at [869, 128] on div "​ ilwaco ​" at bounding box center [999, 113] width 262 height 36
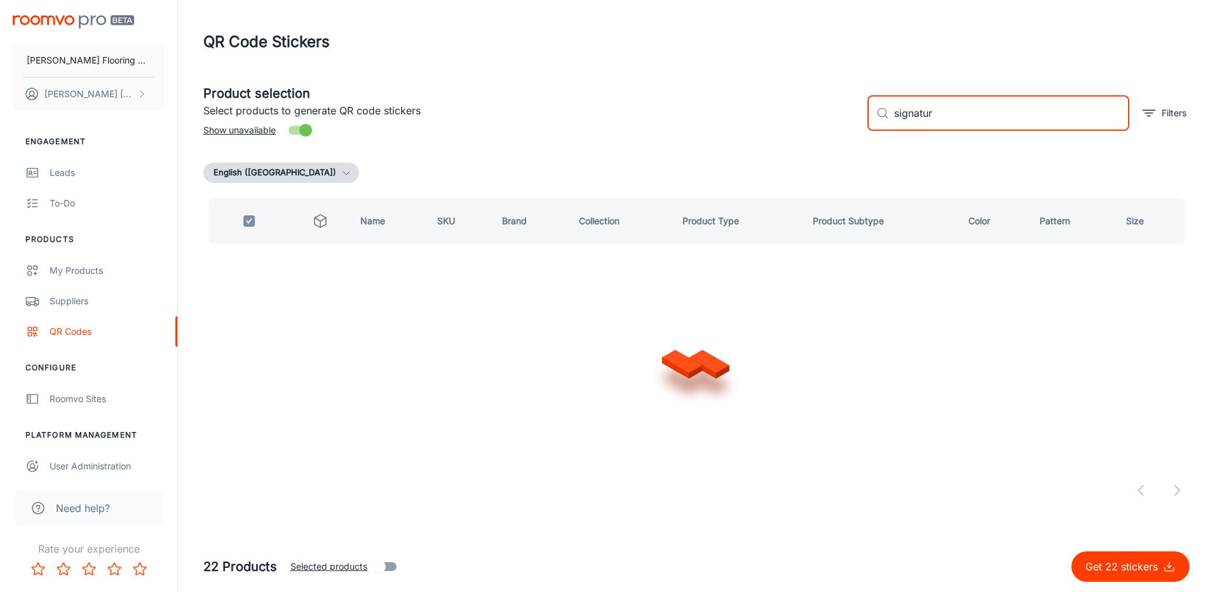
type input "signature"
checkbox input "false"
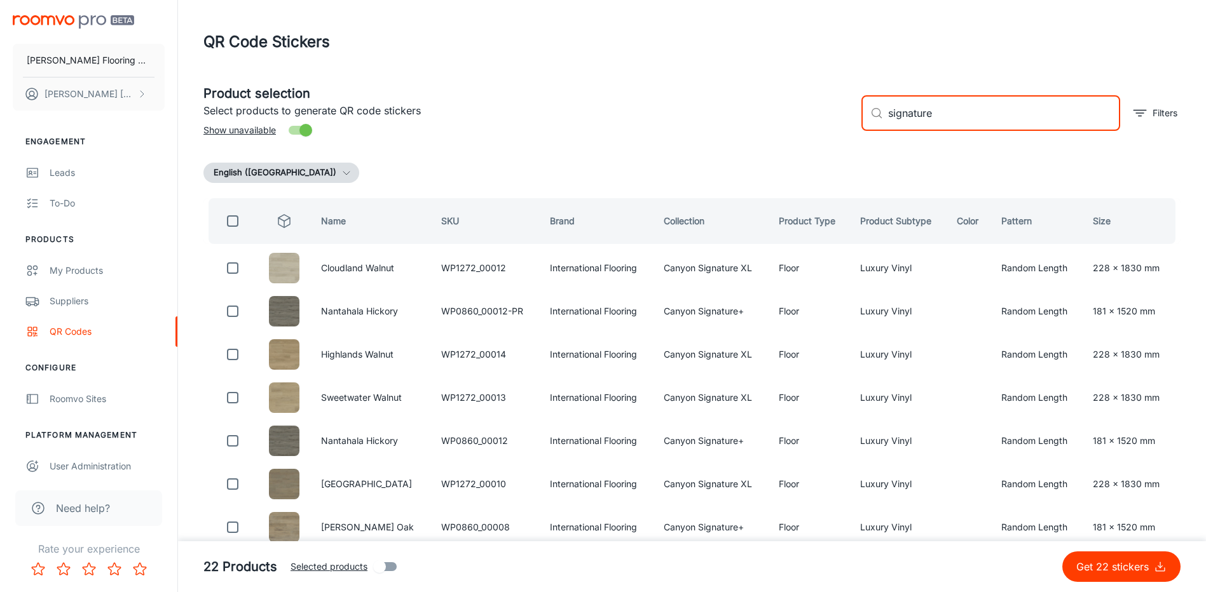
drag, startPoint x: 947, startPoint y: 111, endPoint x: 858, endPoint y: 116, distance: 89.7
click at [856, 117] on div "​ signature ​ Filters" at bounding box center [1015, 108] width 329 height 69
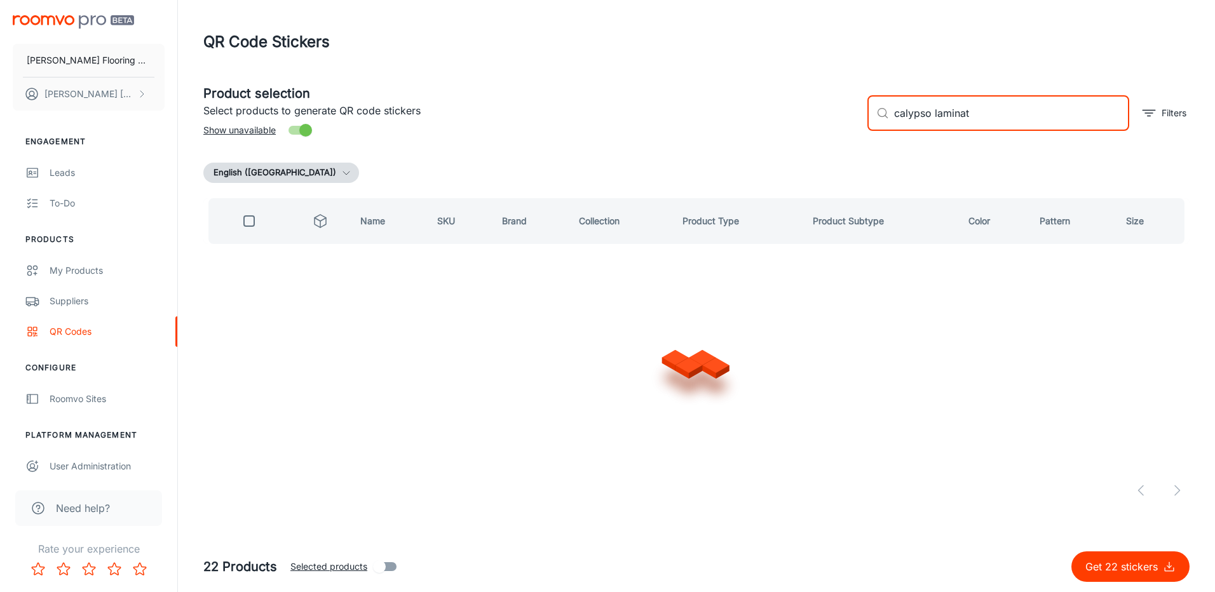
type input "calypso laminate"
checkbox input "true"
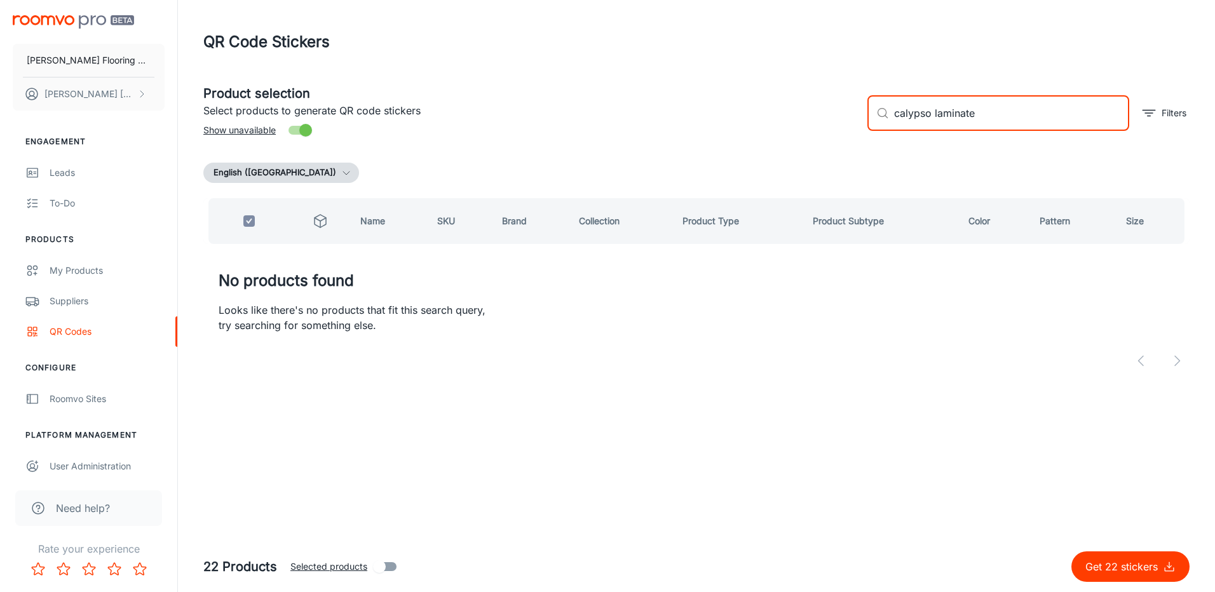
drag, startPoint x: 927, startPoint y: 117, endPoint x: 905, endPoint y: 120, distance: 22.4
click at [905, 120] on input "calypso laminate" at bounding box center [1011, 113] width 235 height 36
type input "c"
type input "s"
checkbox input "false"
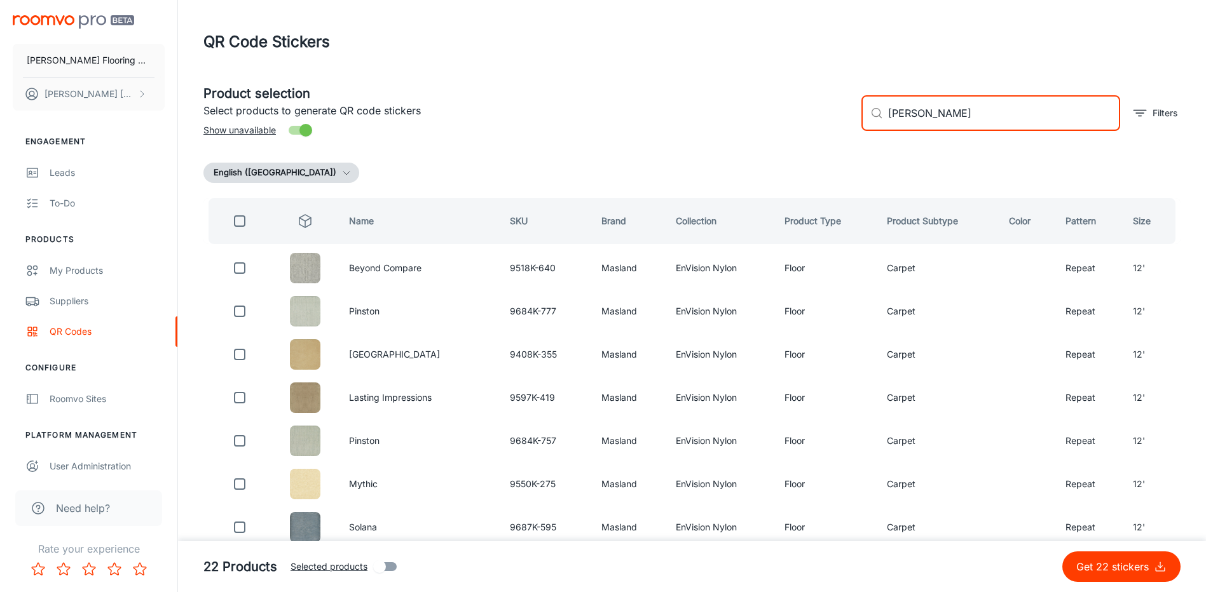
type input "[PERSON_NAME] laminate"
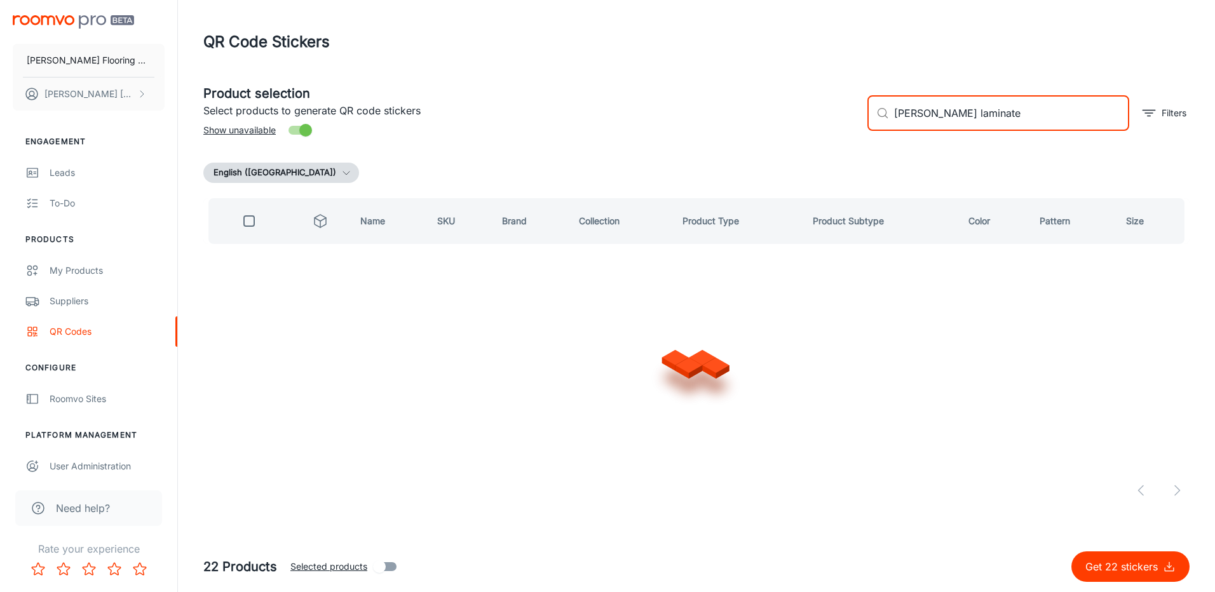
checkbox input "true"
type input "[PERSON_NAME][GEOGRAPHIC_DATA]"
checkbox input "false"
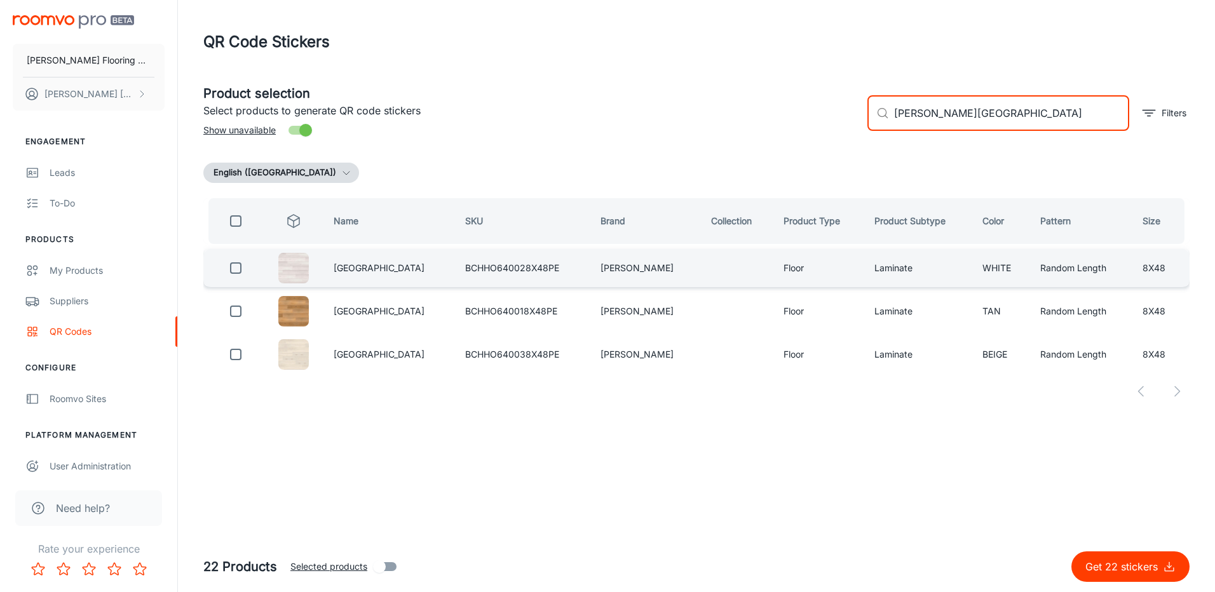
type input "[PERSON_NAME][GEOGRAPHIC_DATA]"
click at [245, 269] on input "checkbox" at bounding box center [235, 268] width 25 height 25
checkbox input "true"
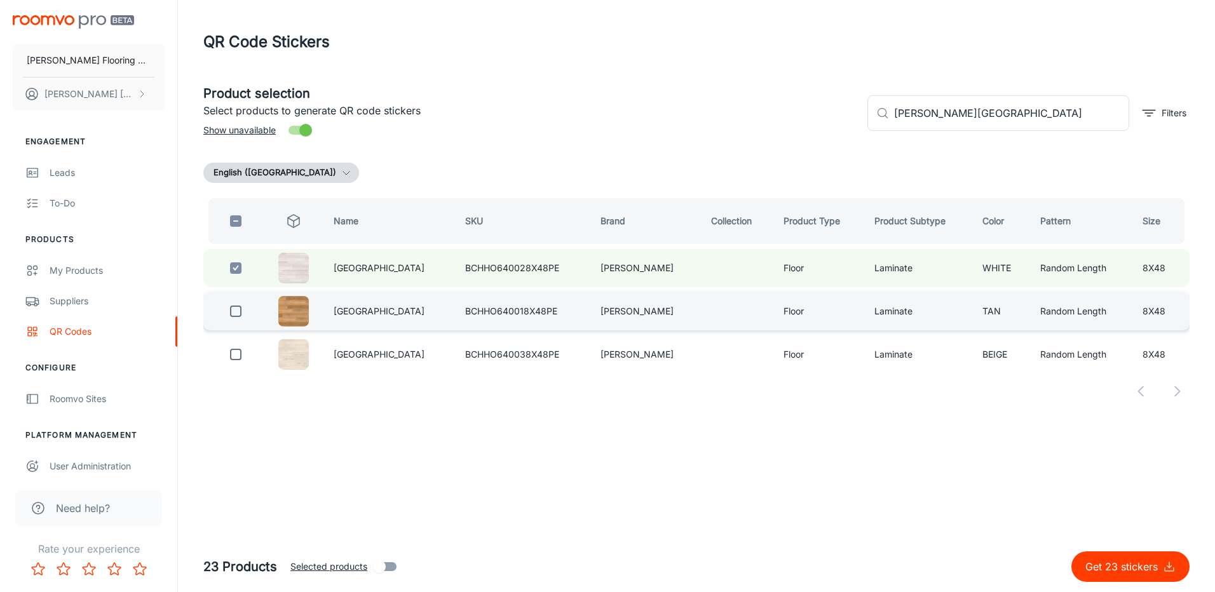
click at [238, 315] on input "checkbox" at bounding box center [235, 311] width 25 height 25
checkbox input "true"
click at [1149, 566] on p "Get 24 stickers" at bounding box center [1125, 566] width 78 height 15
checkbox input "false"
